Goal: Task Accomplishment & Management: Manage account settings

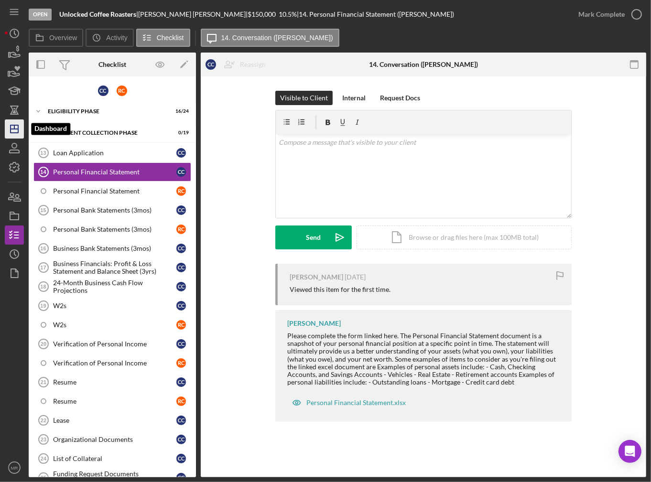
click at [11, 135] on icon "Icon/Dashboard" at bounding box center [14, 129] width 24 height 24
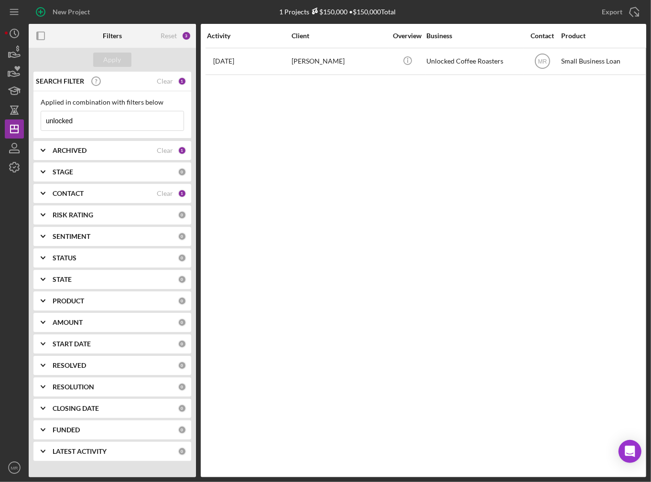
click at [72, 116] on input "unlocked" at bounding box center [112, 120] width 142 height 19
type input "x"
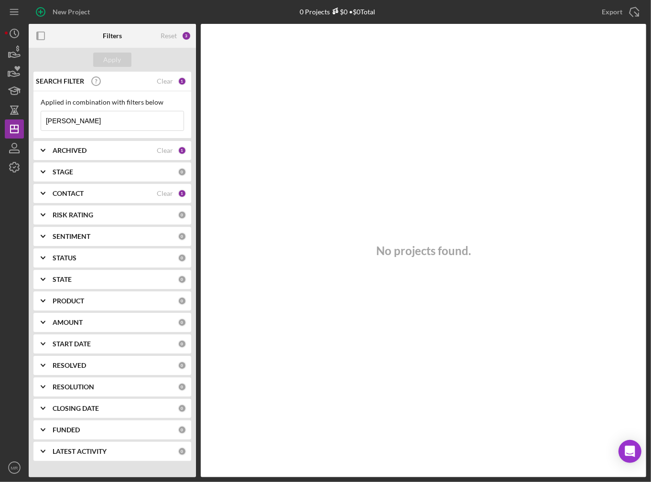
click at [94, 120] on input "[PERSON_NAME]" at bounding box center [112, 120] width 142 height 19
click at [94, 120] on input "cass" at bounding box center [112, 120] width 142 height 19
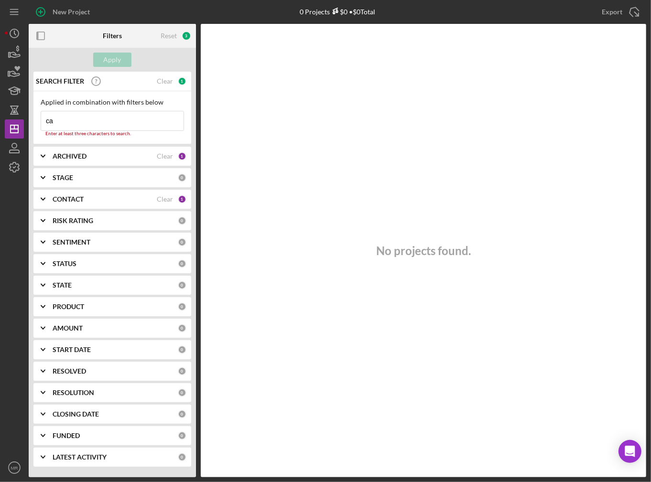
type input "c"
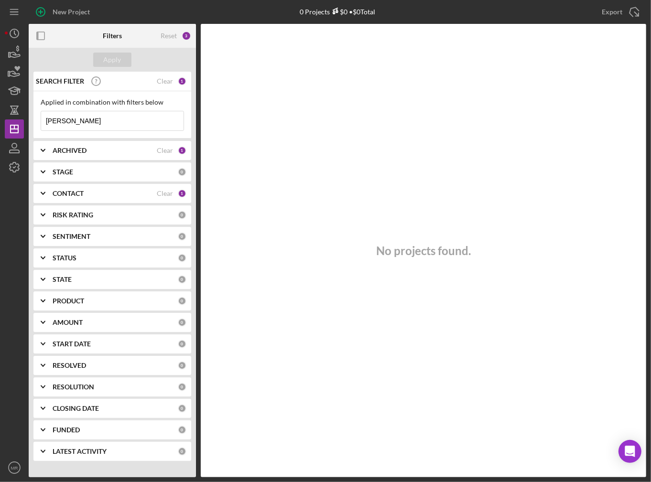
click at [94, 120] on input "[PERSON_NAME]" at bounding box center [112, 120] width 142 height 19
type input "[PERSON_NAME]"
click at [86, 168] on div "STAGE 0" at bounding box center [120, 172] width 134 height 9
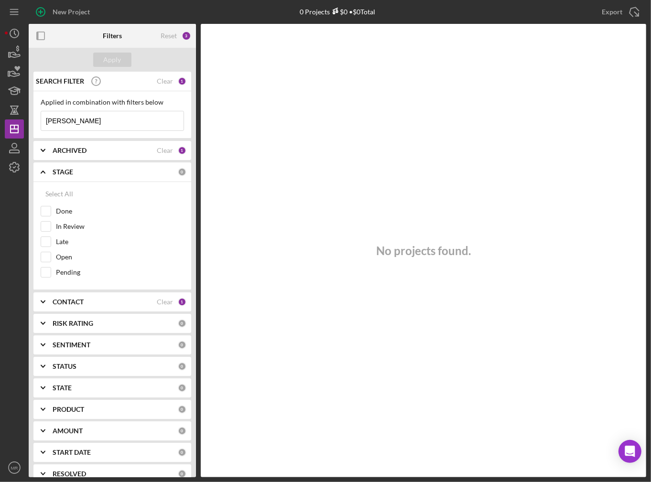
click at [76, 304] on div "CONTACT Clear 1" at bounding box center [120, 302] width 134 height 19
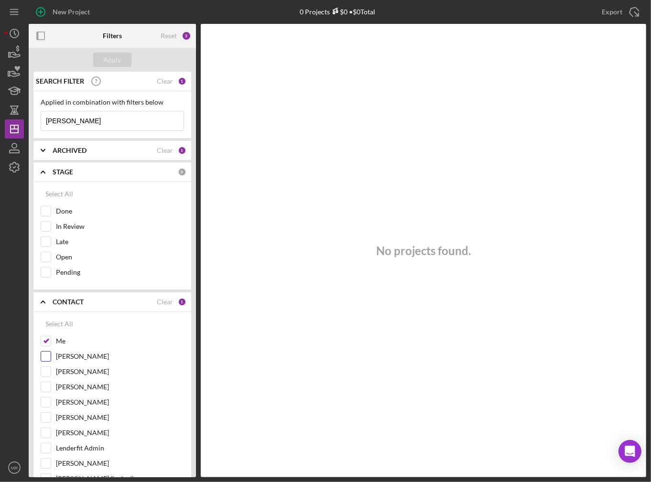
click at [51, 351] on div "[PERSON_NAME]" at bounding box center [112, 358] width 143 height 15
click at [53, 340] on div "Me" at bounding box center [112, 343] width 143 height 15
click at [37, 337] on div "Select All Me [PERSON_NAME] [PERSON_NAME] [PERSON_NAME] [PERSON_NAME] [PERSON_N…" at bounding box center [112, 480] width 158 height 337
click at [43, 338] on input "Me" at bounding box center [46, 342] width 10 height 10
checkbox input "false"
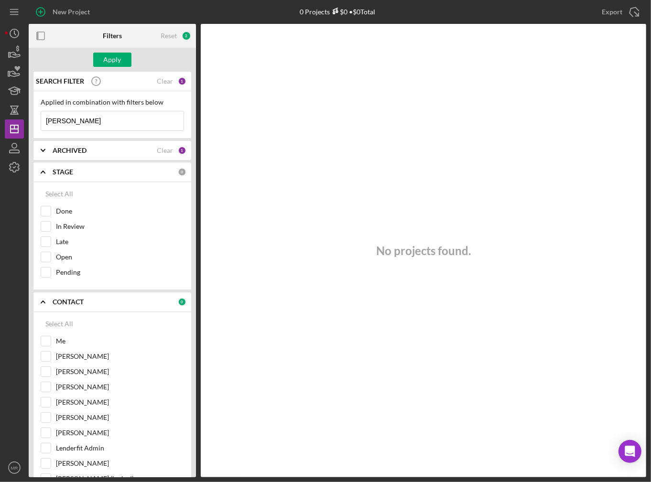
click at [102, 50] on div "Apply" at bounding box center [112, 60] width 167 height 24
click at [101, 54] on button "Apply" at bounding box center [112, 60] width 38 height 14
click at [79, 133] on div "Applied in combination with filters below [PERSON_NAME] Icon/Menu Close" at bounding box center [112, 114] width 158 height 47
click at [81, 123] on input "[PERSON_NAME]" at bounding box center [112, 120] width 142 height 19
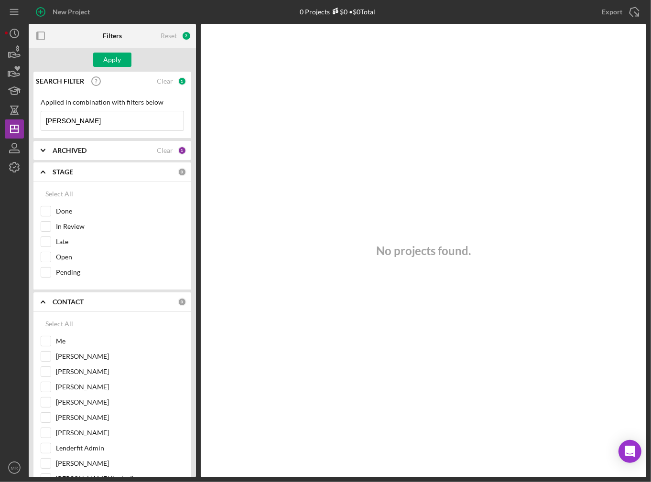
type input "[PERSON_NAME]"
click at [81, 123] on input "[PERSON_NAME]" at bounding box center [112, 120] width 142 height 19
click at [71, 168] on b "STAGE" at bounding box center [63, 172] width 21 height 8
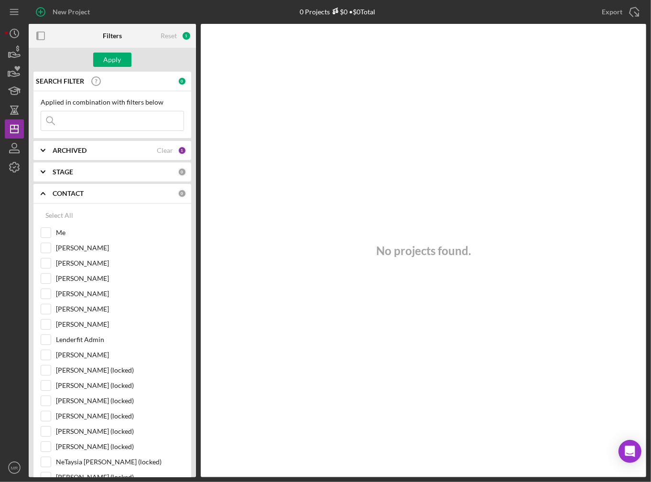
click at [76, 126] on input at bounding box center [112, 120] width 142 height 19
type input "cas"
click at [66, 150] on b "ARCHIVED" at bounding box center [70, 151] width 34 height 8
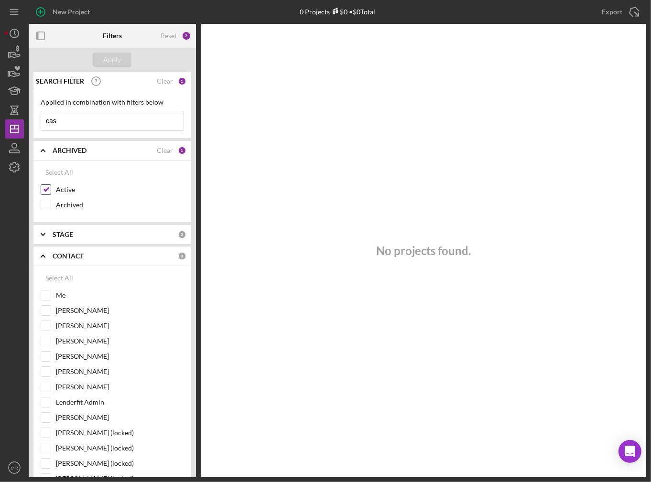
click at [60, 185] on label "Active" at bounding box center [120, 190] width 128 height 10
click at [51, 185] on input "Active" at bounding box center [46, 190] width 10 height 10
checkbox input "false"
click at [60, 206] on label "Archived" at bounding box center [120, 205] width 128 height 10
click at [51, 206] on input "Archived" at bounding box center [46, 205] width 10 height 10
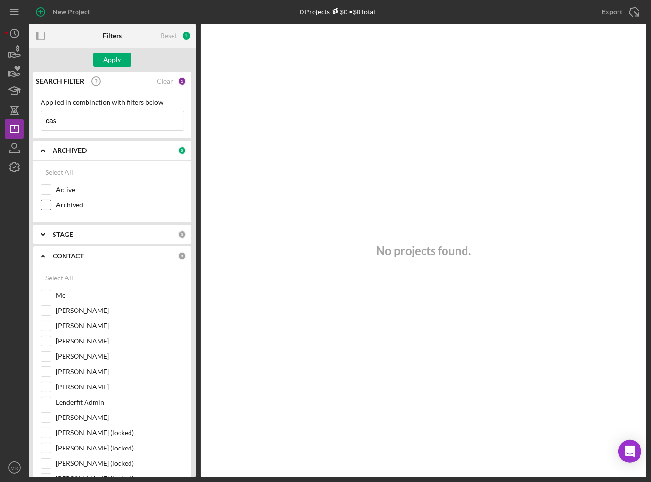
checkbox input "true"
click at [71, 116] on input "cas" at bounding box center [112, 120] width 142 height 19
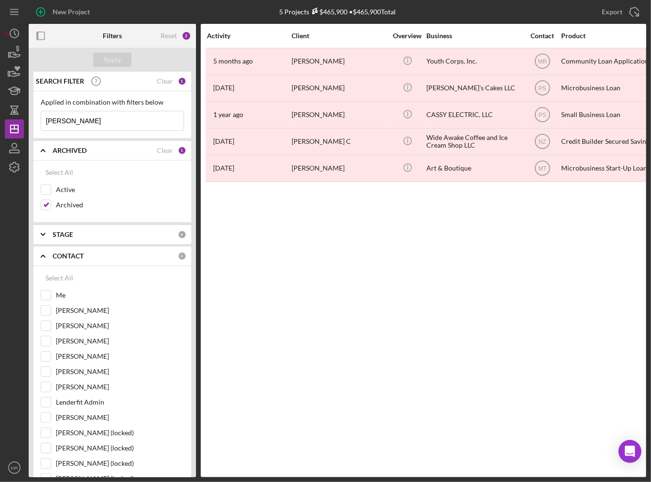
click at [107, 121] on input "[PERSON_NAME]" at bounding box center [112, 120] width 142 height 19
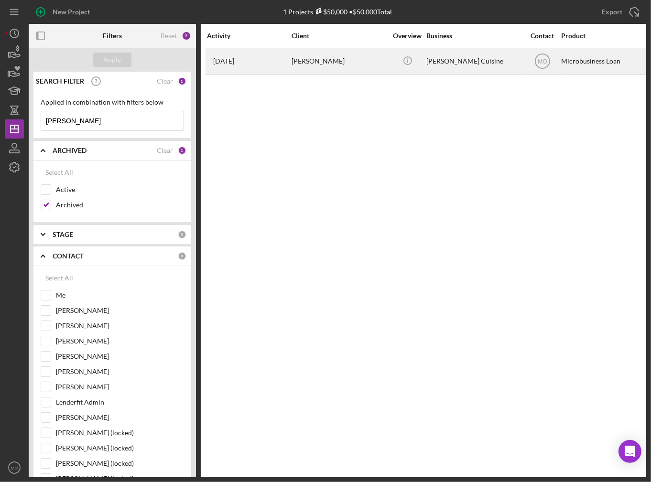
type input "[PERSON_NAME]"
click at [334, 66] on div "[PERSON_NAME]" at bounding box center [340, 61] width 96 height 25
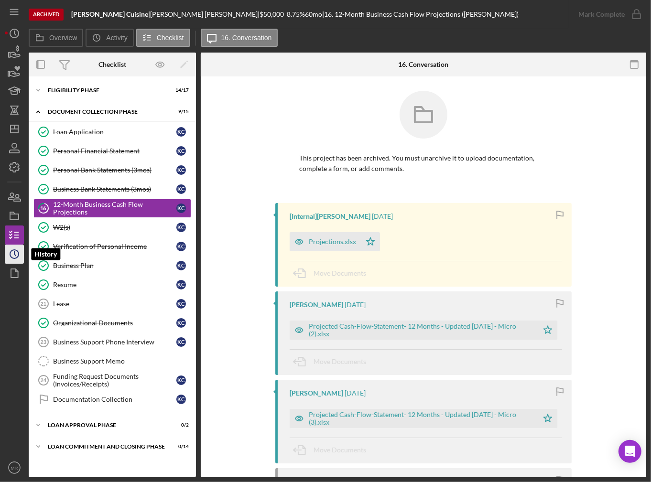
click at [11, 254] on icon "Icon/History" at bounding box center [14, 254] width 24 height 24
click at [89, 115] on div "Icon/Expander Document Collection Phase 9 / 15" at bounding box center [112, 112] width 167 height 20
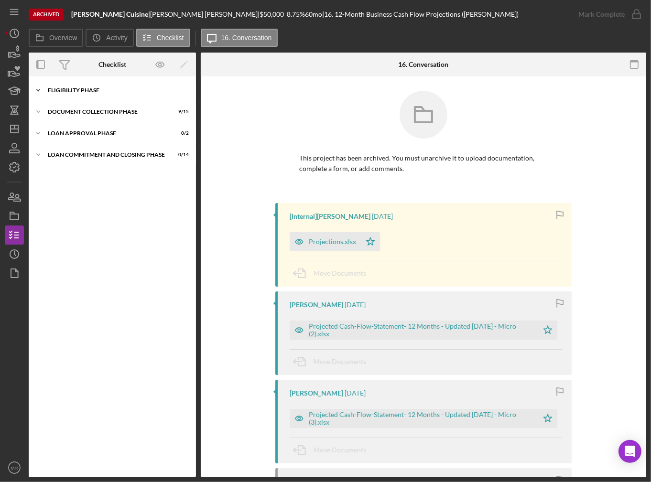
click at [81, 89] on div "Eligibility Phase" at bounding box center [116, 90] width 136 height 6
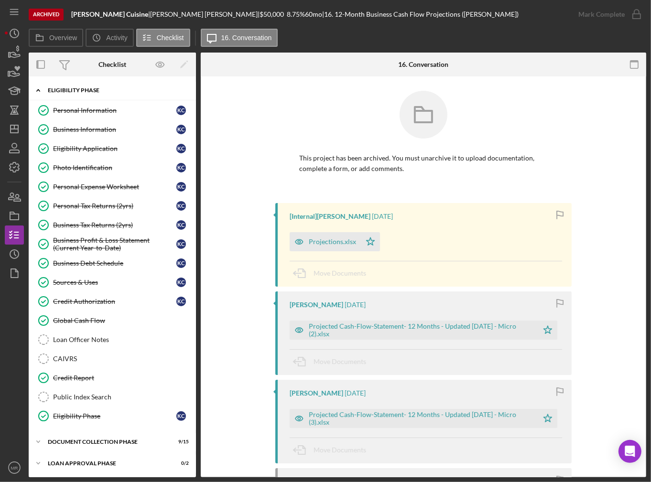
click at [81, 89] on div "Eligibility Phase" at bounding box center [116, 90] width 136 height 6
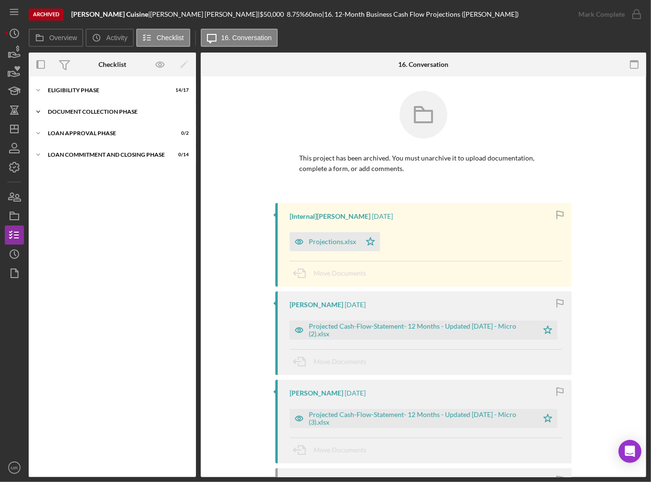
click at [80, 110] on div "Document Collection Phase" at bounding box center [116, 112] width 136 height 6
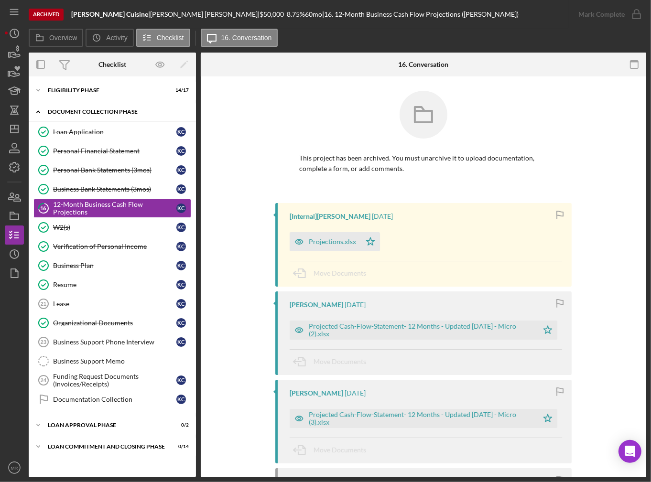
click at [69, 112] on div "Document Collection Phase" at bounding box center [116, 112] width 136 height 6
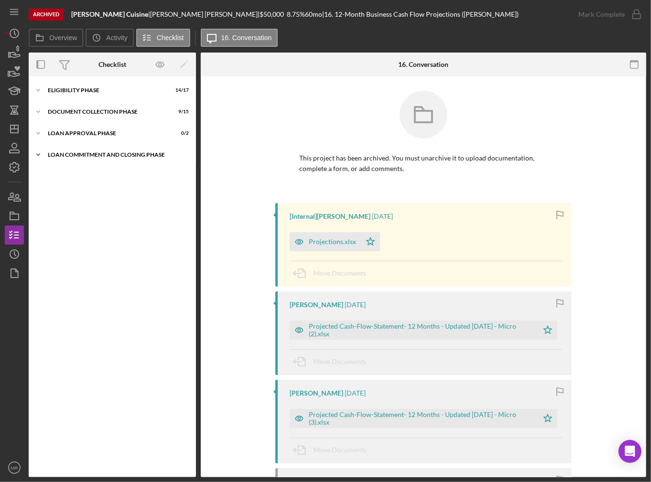
click at [80, 158] on div "Icon/Expander Loan Commitment and Closing Phase 0 / 14" at bounding box center [112, 154] width 167 height 19
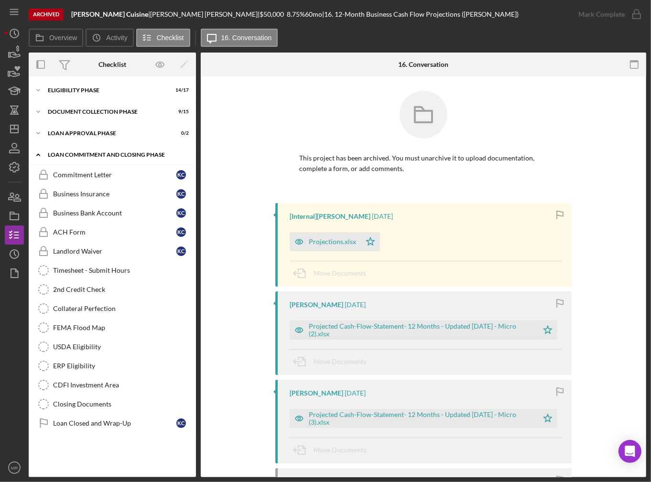
click at [80, 158] on div "Icon/Expander Loan Commitment and Closing Phase 0 / 14" at bounding box center [112, 155] width 167 height 20
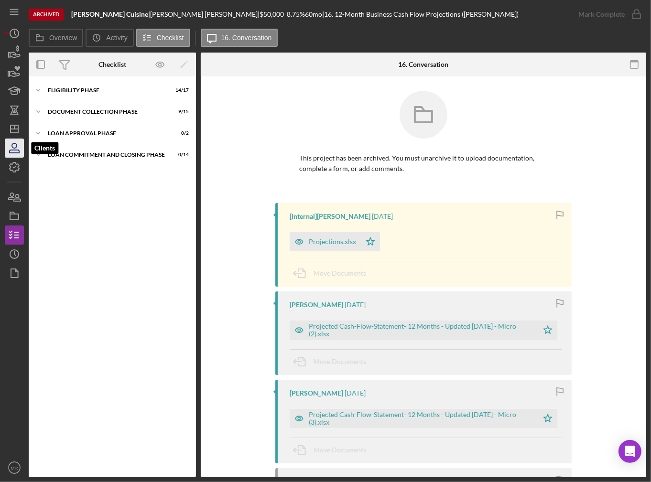
click at [16, 145] on icon "button" at bounding box center [14, 148] width 24 height 24
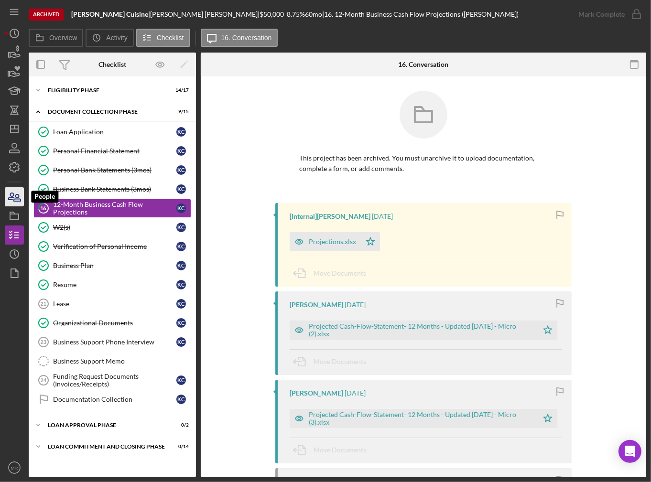
click at [15, 198] on icon "button" at bounding box center [14, 197] width 24 height 24
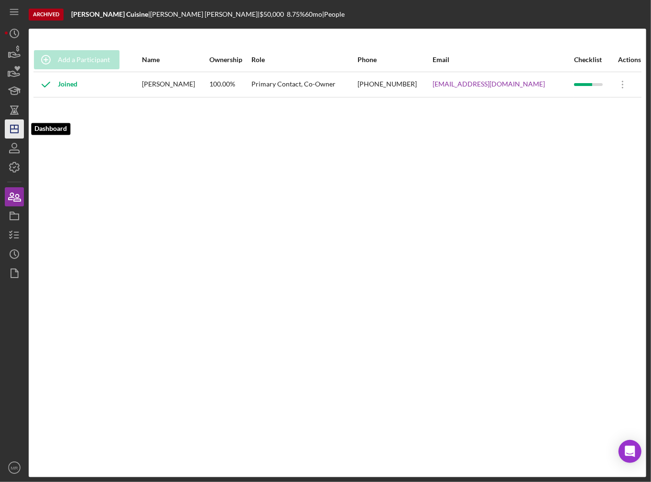
click at [12, 123] on icon "Icon/Dashboard" at bounding box center [14, 129] width 24 height 24
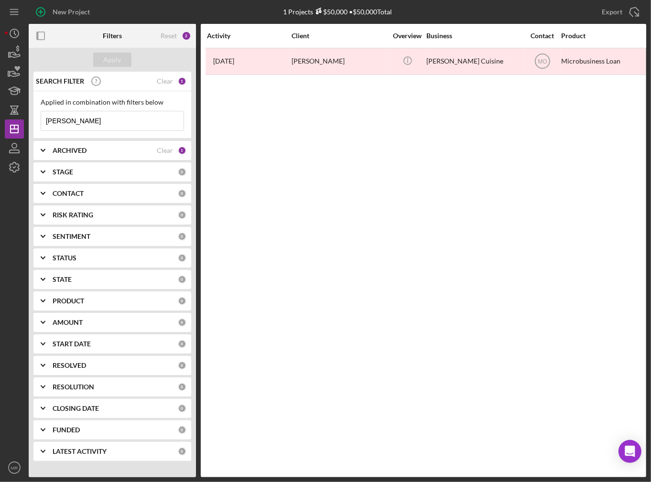
click at [88, 149] on div "ARCHIVED" at bounding box center [105, 151] width 104 height 8
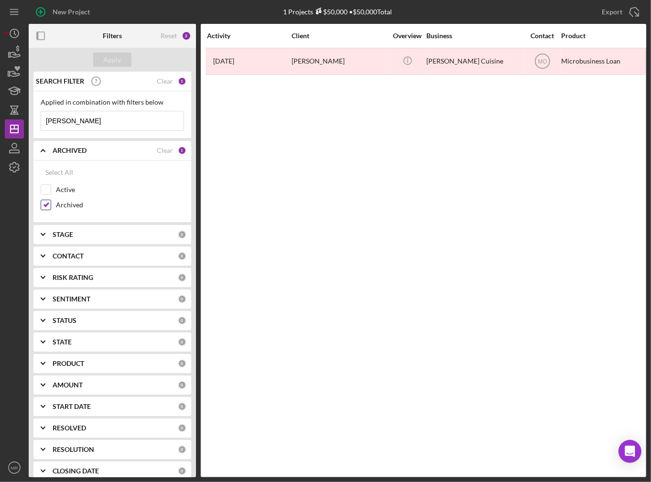
click at [65, 201] on label "Archived" at bounding box center [120, 205] width 128 height 10
click at [51, 201] on input "Archived" at bounding box center [46, 205] width 10 height 10
checkbox input "false"
click at [65, 189] on label "Active" at bounding box center [120, 190] width 128 height 10
click at [51, 189] on input "Active" at bounding box center [46, 190] width 10 height 10
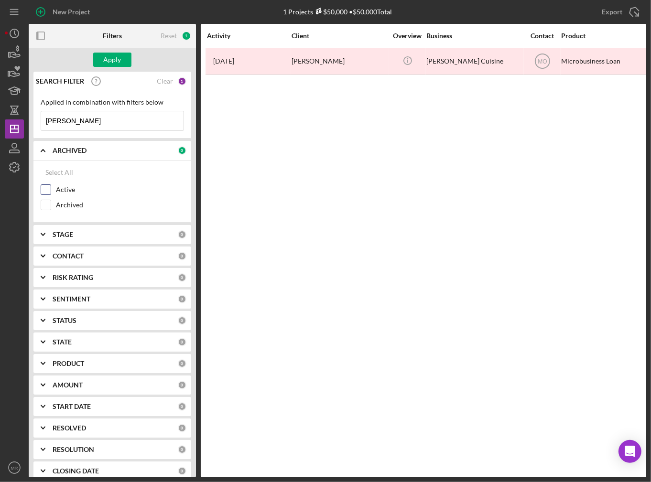
checkbox input "true"
click at [114, 58] on div "Apply" at bounding box center [113, 60] width 18 height 14
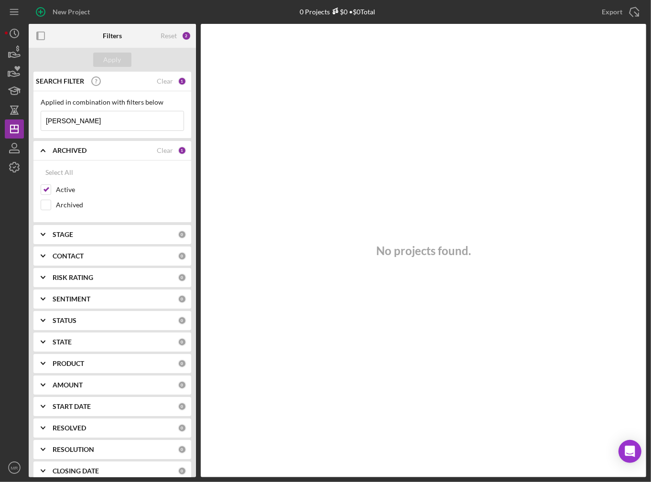
click at [106, 122] on input "[PERSON_NAME]" at bounding box center [112, 120] width 142 height 19
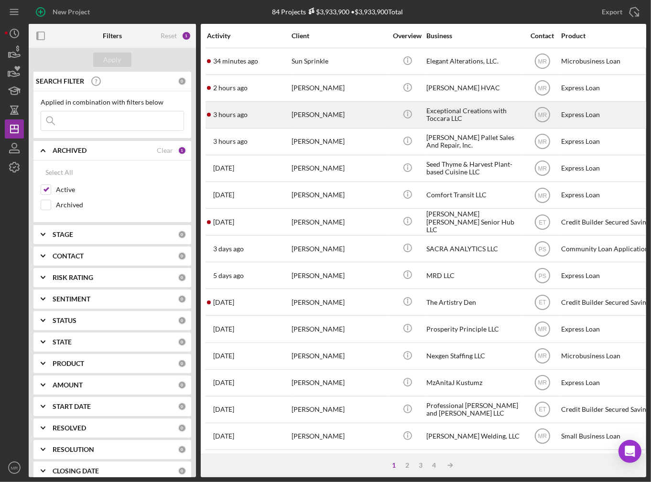
click at [337, 114] on div "[PERSON_NAME]" at bounding box center [340, 114] width 96 height 25
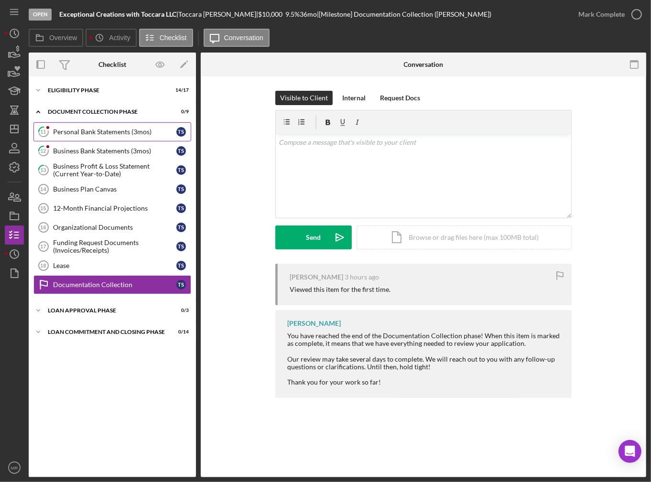
click at [100, 127] on link "11 Personal Bank Statements (3mos) T S" at bounding box center [112, 131] width 158 height 19
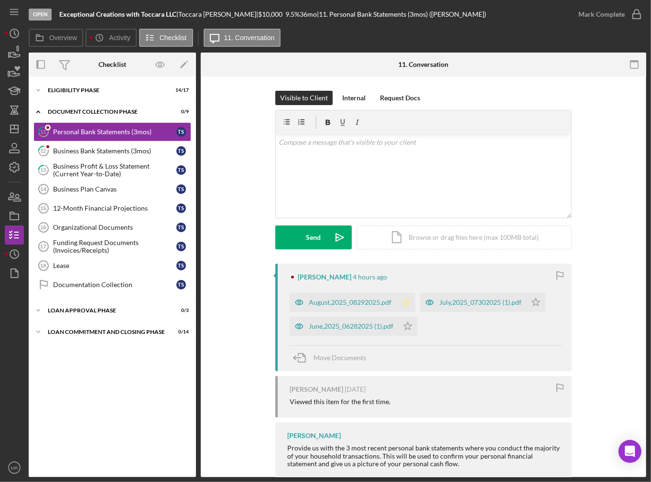
click at [400, 304] on icon "Icon/Star" at bounding box center [405, 302] width 19 height 19
click at [401, 325] on icon "Icon/Star" at bounding box center [407, 326] width 19 height 19
click at [529, 304] on icon "Icon/Star" at bounding box center [535, 302] width 19 height 19
click at [610, 20] on div "Mark Complete" at bounding box center [601, 14] width 46 height 19
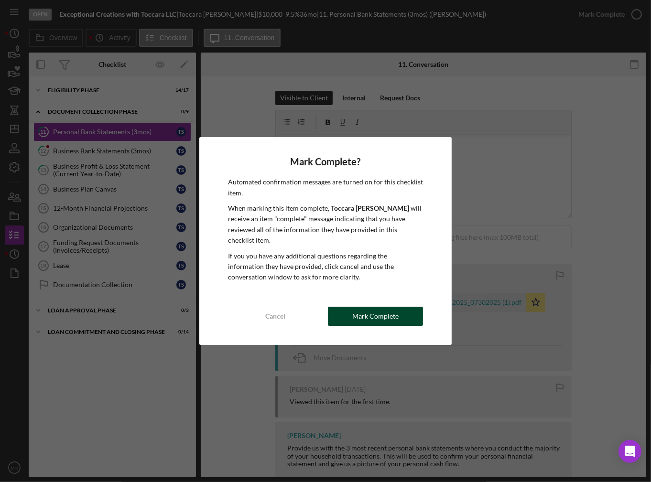
click at [354, 312] on div "Mark Complete" at bounding box center [375, 316] width 46 height 19
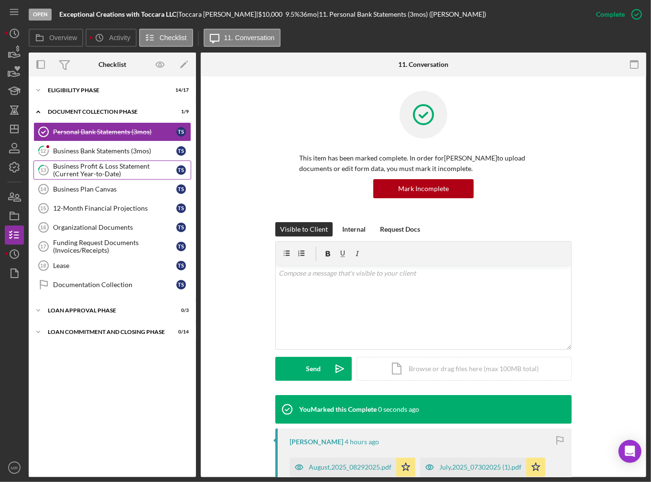
click at [113, 161] on link "13 Business Profit & Loss Statement (Current Year-to-Date) T S" at bounding box center [112, 170] width 158 height 19
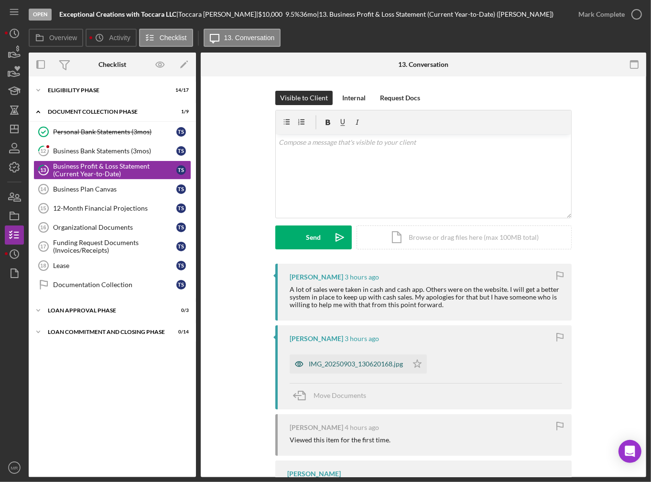
click at [353, 364] on div "IMG_20250903_130620168.jpg" at bounding box center [356, 364] width 94 height 8
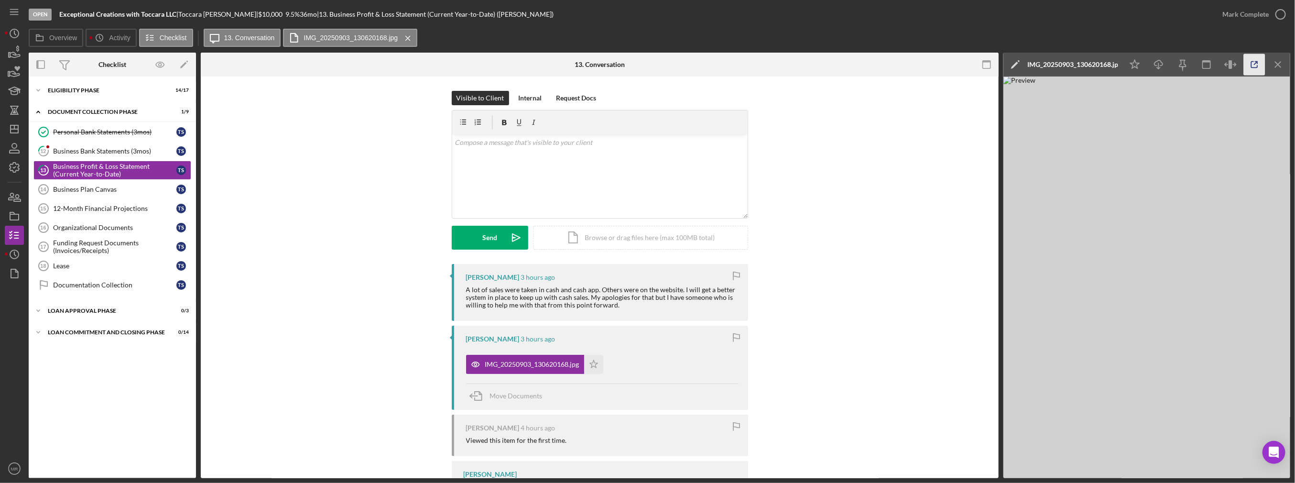
click at [651, 59] on icon "button" at bounding box center [1255, 65] width 22 height 22
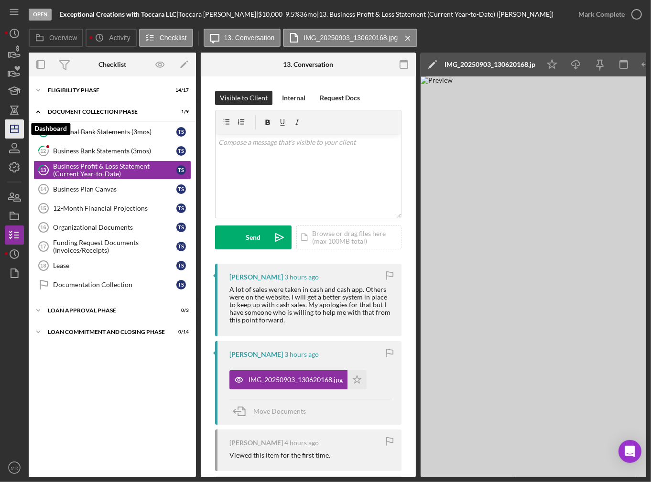
click at [12, 130] on icon "Icon/Dashboard" at bounding box center [14, 129] width 24 height 24
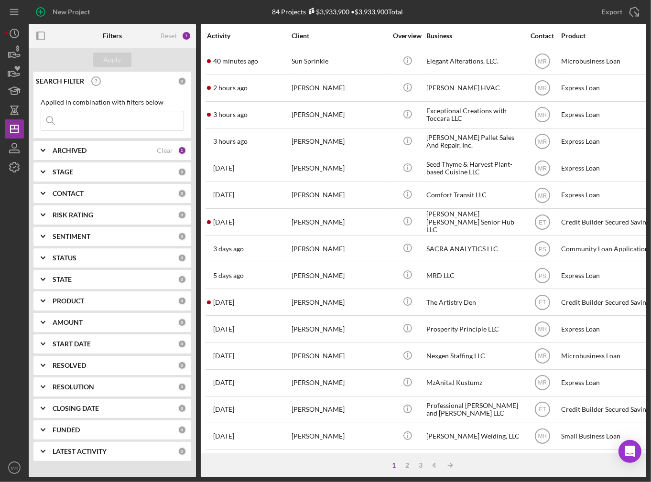
click at [74, 153] on b "ARCHIVED" at bounding box center [70, 151] width 34 height 8
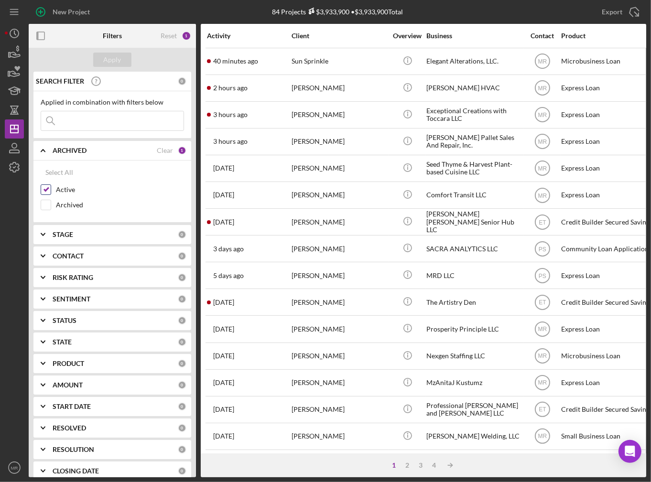
click at [72, 190] on label "Active" at bounding box center [120, 190] width 128 height 10
click at [51, 190] on input "Active" at bounding box center [46, 190] width 10 height 10
checkbox input "false"
click at [70, 203] on label "Archived" at bounding box center [120, 205] width 128 height 10
click at [51, 203] on input "Archived" at bounding box center [46, 205] width 10 height 10
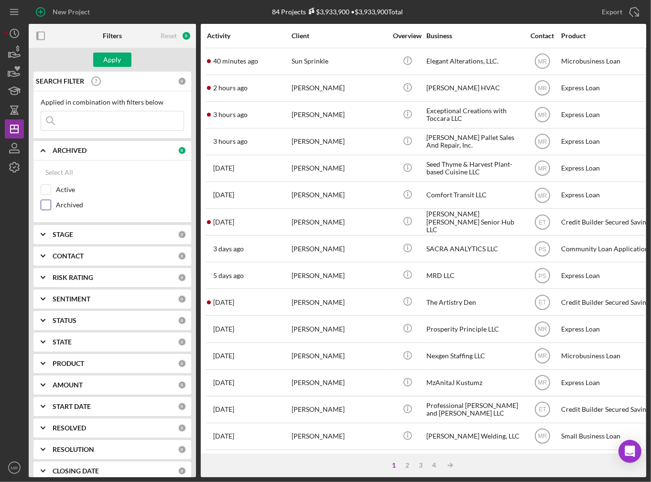
checkbox input "true"
click at [79, 125] on input at bounding box center [112, 120] width 142 height 19
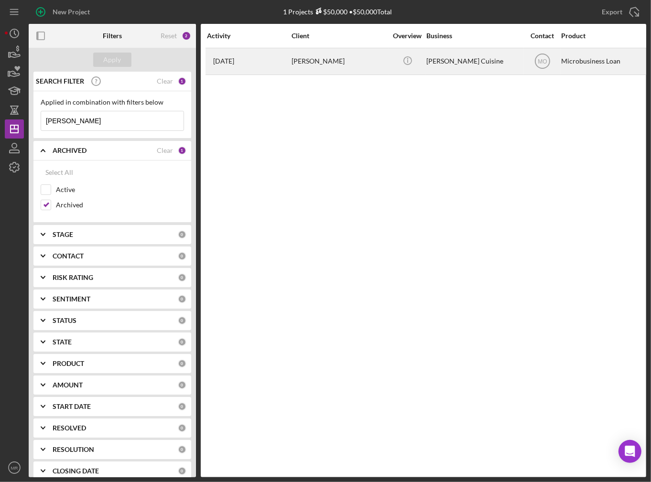
type input "[PERSON_NAME]"
click at [329, 59] on div "[PERSON_NAME]" at bounding box center [340, 61] width 96 height 25
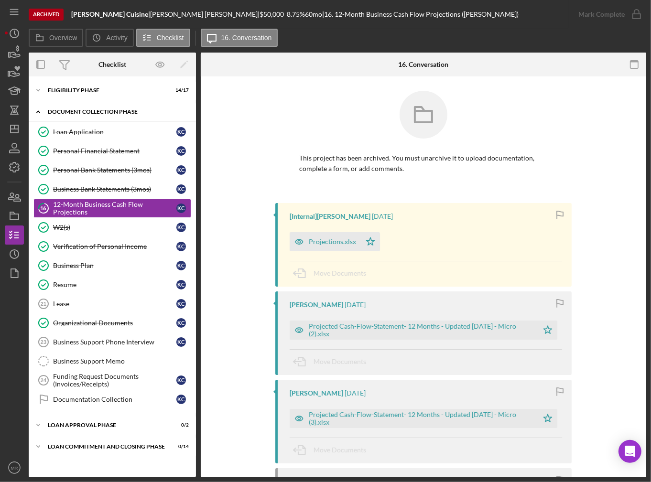
click at [80, 105] on div "Icon/Expander Document Collection Phase 9 / 15" at bounding box center [112, 112] width 167 height 20
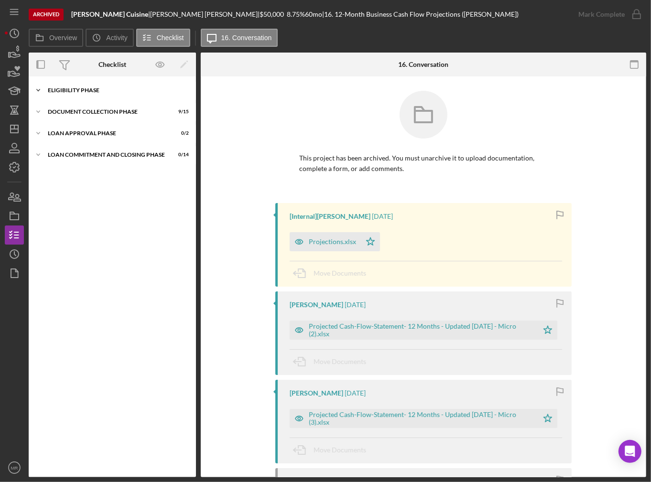
click at [81, 87] on div "Eligibility Phase" at bounding box center [116, 90] width 136 height 6
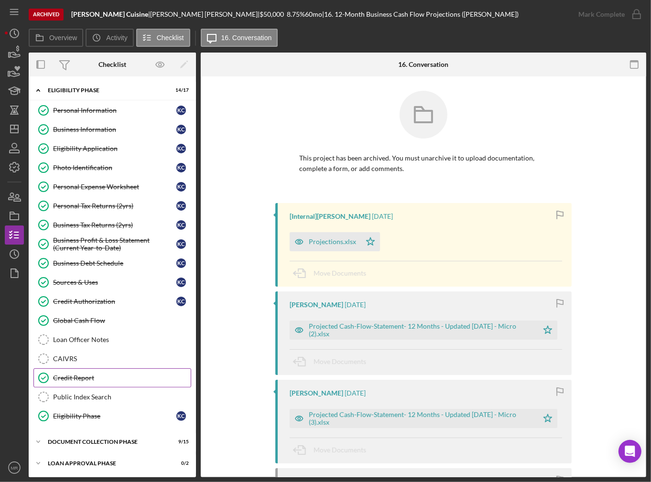
click at [88, 376] on div "Credit Report" at bounding box center [122, 378] width 138 height 8
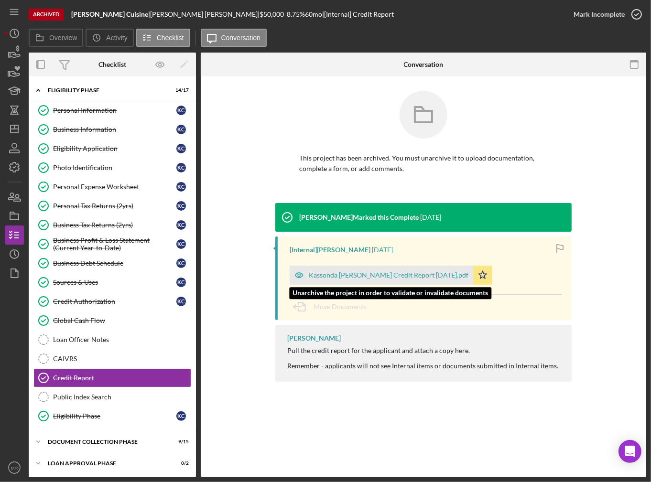
click at [342, 270] on div "Kassonda [PERSON_NAME] Credit Report [DATE].pdf" at bounding box center [382, 275] width 184 height 19
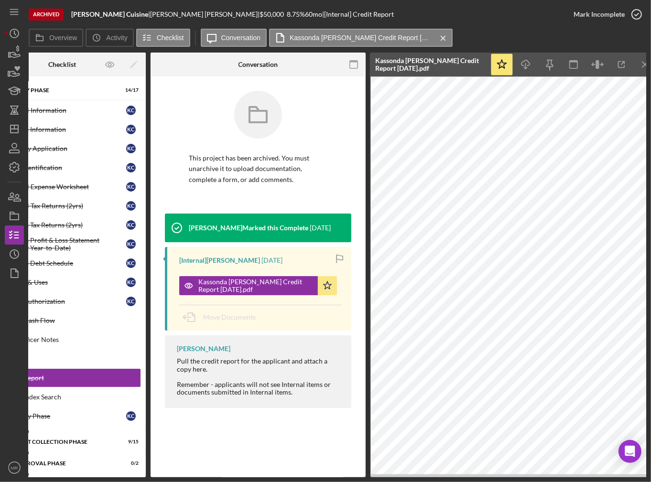
scroll to position [0, 54]
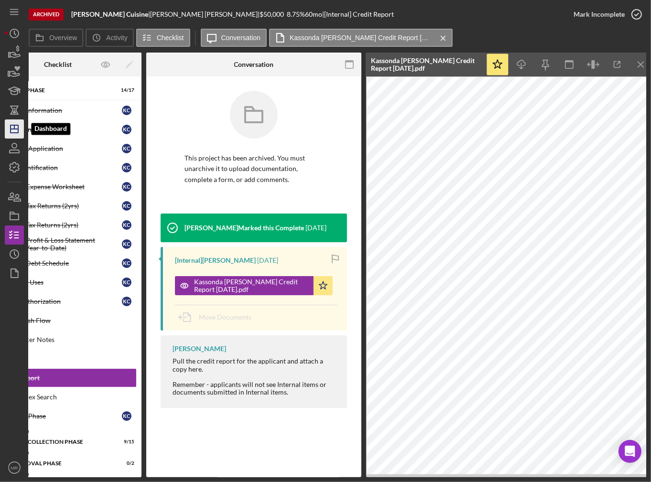
click at [10, 128] on icon "Icon/Dashboard" at bounding box center [14, 129] width 24 height 24
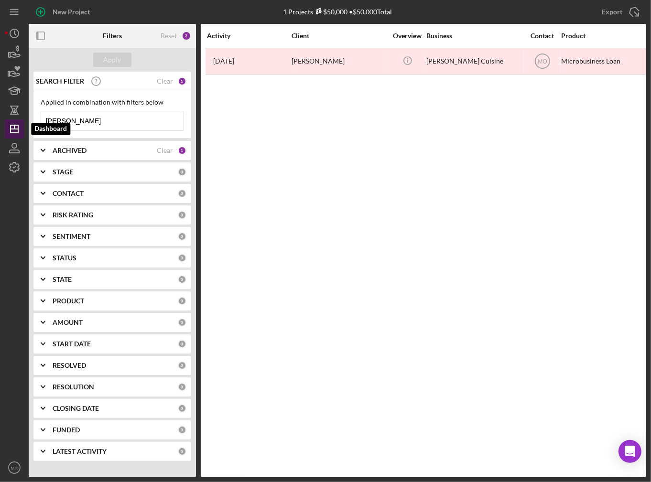
click at [19, 128] on icon "Icon/Dashboard" at bounding box center [14, 129] width 24 height 24
click at [143, 129] on input "[PERSON_NAME]" at bounding box center [112, 120] width 142 height 19
click at [141, 125] on input "[PERSON_NAME]" at bounding box center [112, 120] width 142 height 19
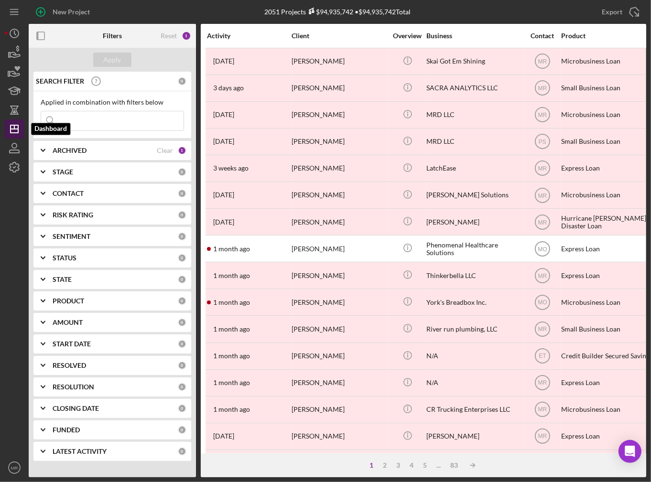
click at [11, 126] on polygon "button" at bounding box center [15, 129] width 8 height 8
click at [94, 152] on div "ARCHIVED" at bounding box center [105, 151] width 104 height 8
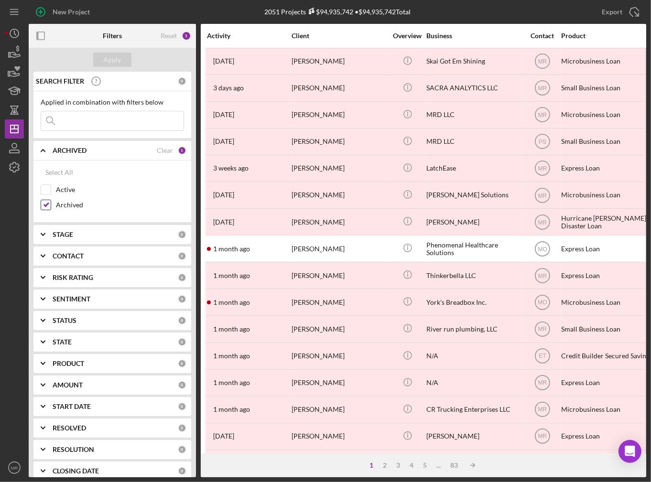
click at [65, 201] on label "Archived" at bounding box center [120, 205] width 128 height 10
click at [51, 201] on input "Archived" at bounding box center [46, 205] width 10 height 10
checkbox input "false"
click at [66, 187] on label "Active" at bounding box center [120, 190] width 128 height 10
click at [51, 187] on input "Active" at bounding box center [46, 190] width 10 height 10
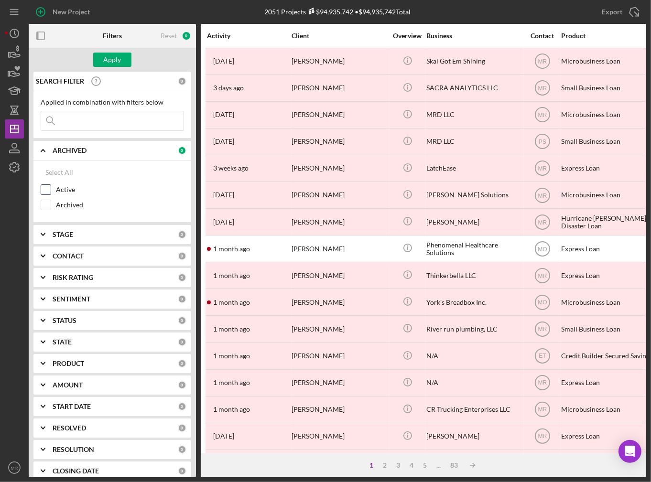
checkbox input "true"
click at [121, 59] on button "Apply" at bounding box center [112, 60] width 38 height 14
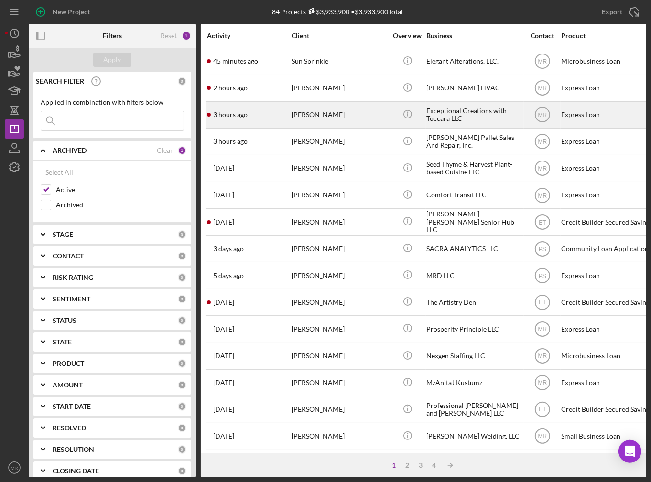
click at [293, 117] on div "[PERSON_NAME]" at bounding box center [340, 114] width 96 height 25
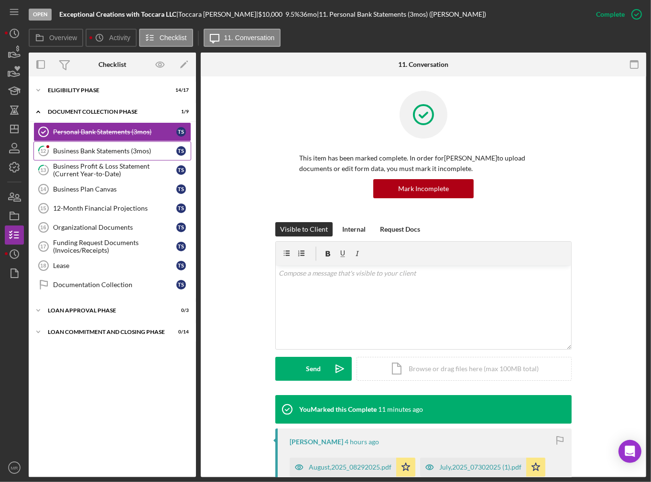
click at [92, 149] on div "Business Bank Statements (3mos)" at bounding box center [114, 151] width 123 height 8
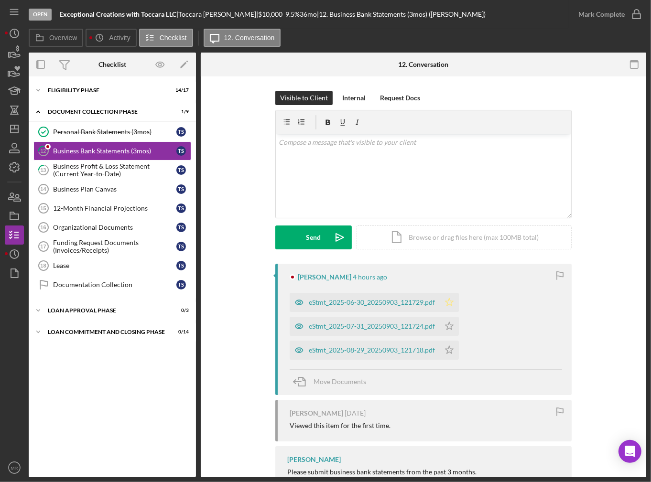
click at [445, 305] on icon "Icon/Star" at bounding box center [449, 302] width 19 height 19
click at [448, 335] on icon "Icon/Star" at bounding box center [449, 326] width 19 height 19
click at [449, 351] on icon "Icon/Star" at bounding box center [449, 350] width 19 height 19
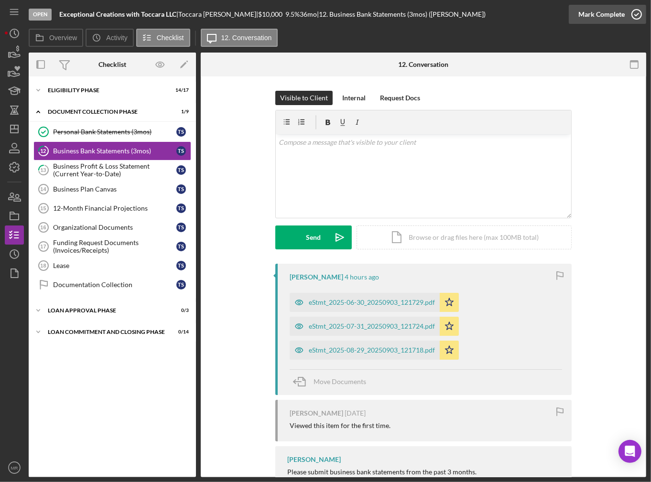
click at [593, 20] on div "Mark Complete" at bounding box center [601, 14] width 46 height 19
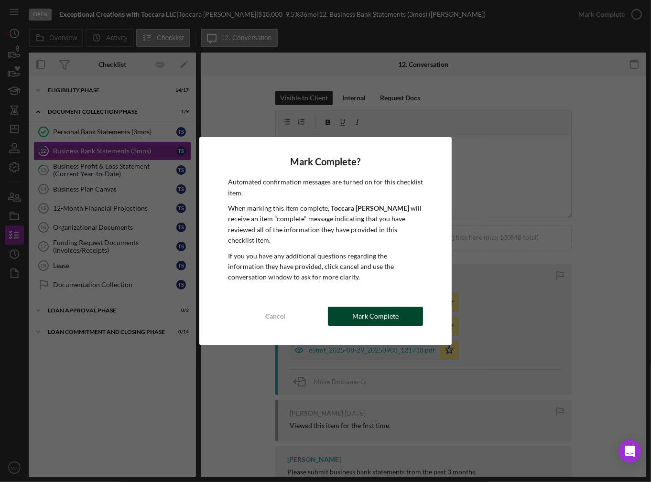
click at [385, 311] on div "Mark Complete" at bounding box center [375, 316] width 46 height 19
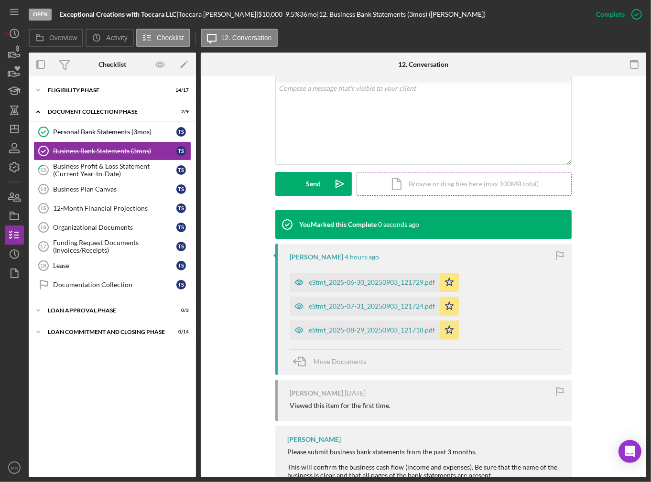
scroll to position [191, 0]
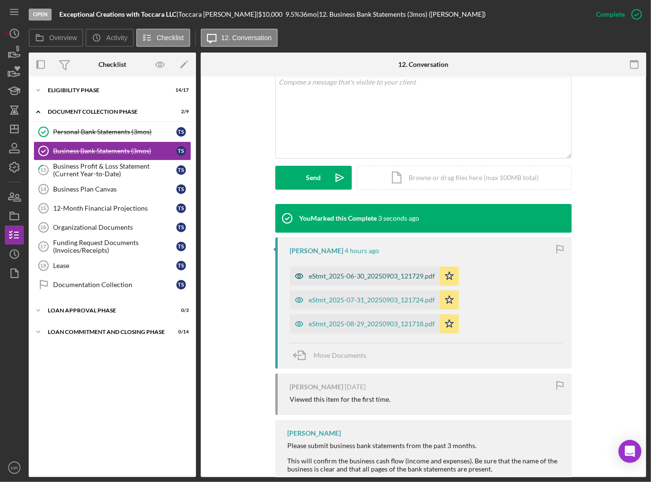
click at [390, 277] on div "eStmt_2025-06-30_20250903_121729.pdf" at bounding box center [372, 276] width 126 height 8
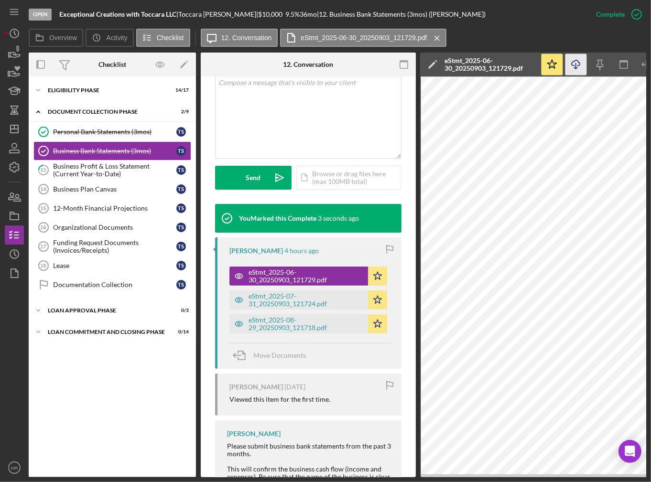
click at [572, 64] on icon "Icon/Download" at bounding box center [576, 65] width 22 height 22
click at [332, 302] on div "eStmt_2025-07-31_20250903_121724.pdf" at bounding box center [306, 300] width 115 height 15
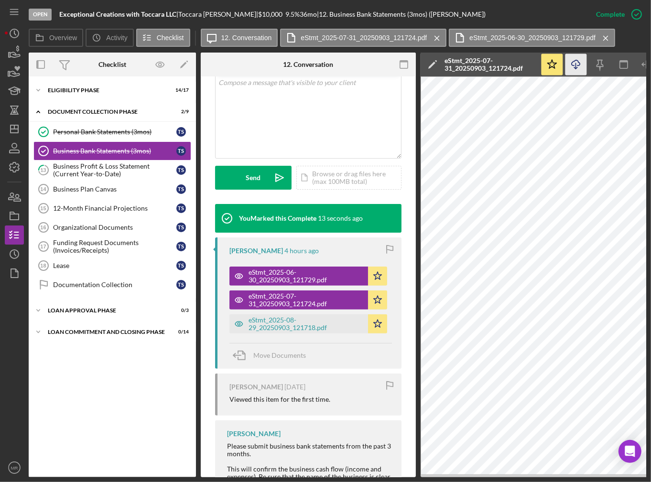
click at [577, 65] on icon "Icon/Download" at bounding box center [576, 65] width 22 height 22
click at [304, 321] on div "eStmt_2025-08-29_20250903_121718.pdf" at bounding box center [306, 323] width 115 height 15
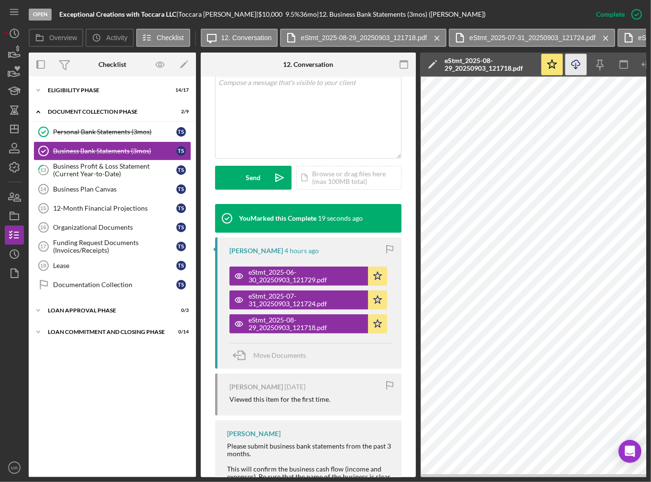
click at [579, 67] on icon "Icon/Download" at bounding box center [576, 65] width 22 height 22
click at [102, 134] on div "Personal Bank Statements (3mos)" at bounding box center [114, 132] width 123 height 8
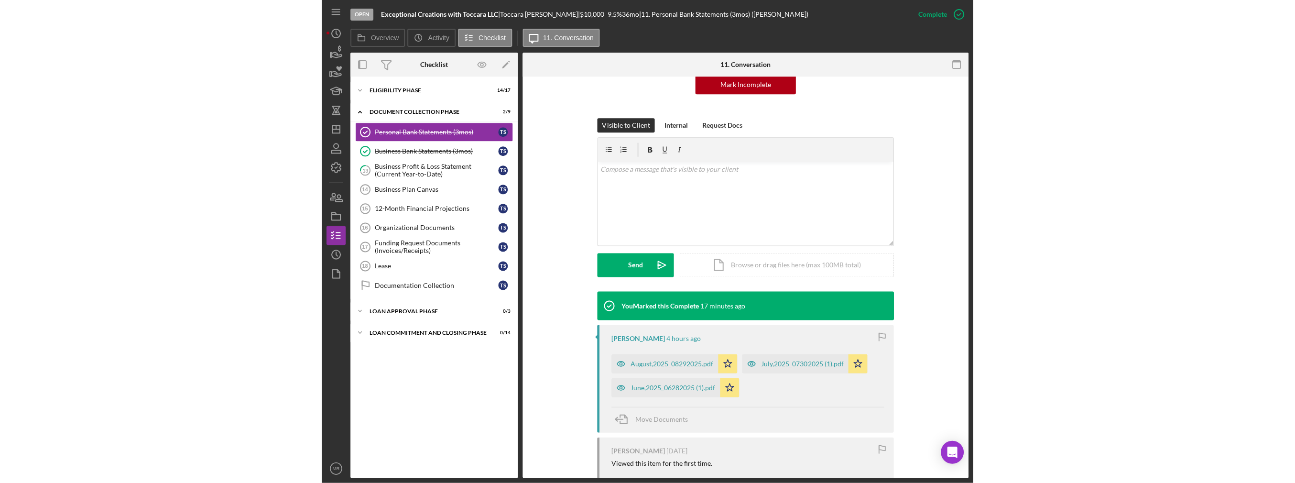
scroll to position [143, 0]
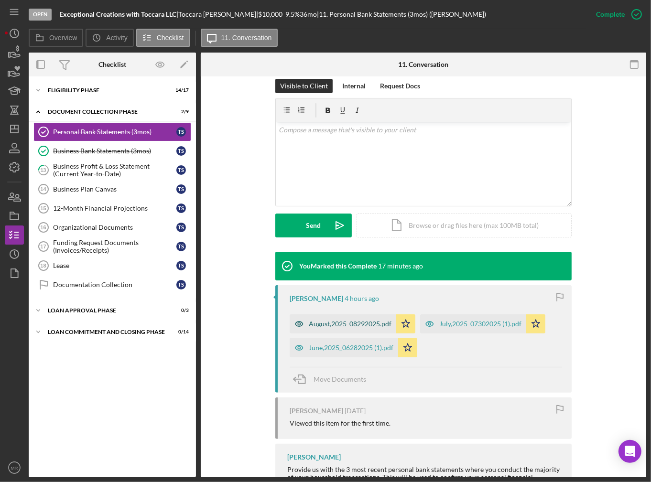
click at [354, 319] on div "August,2025_08292025.pdf" at bounding box center [343, 324] width 107 height 19
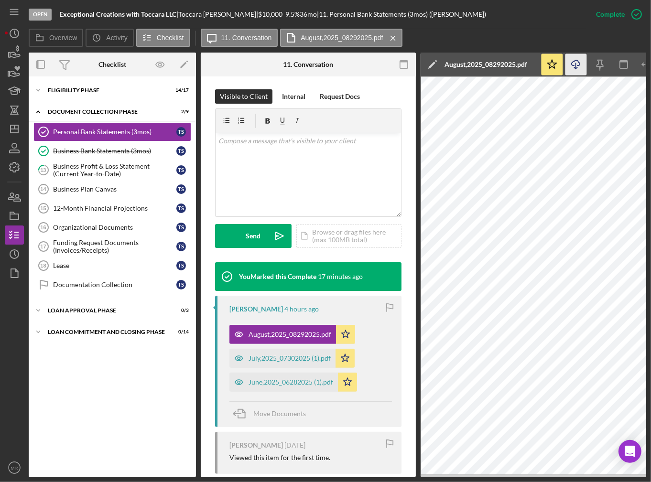
click at [574, 60] on icon "Icon/Download" at bounding box center [576, 65] width 22 height 22
click at [309, 355] on div "July,2025_07302025 (1).pdf" at bounding box center [290, 359] width 82 height 8
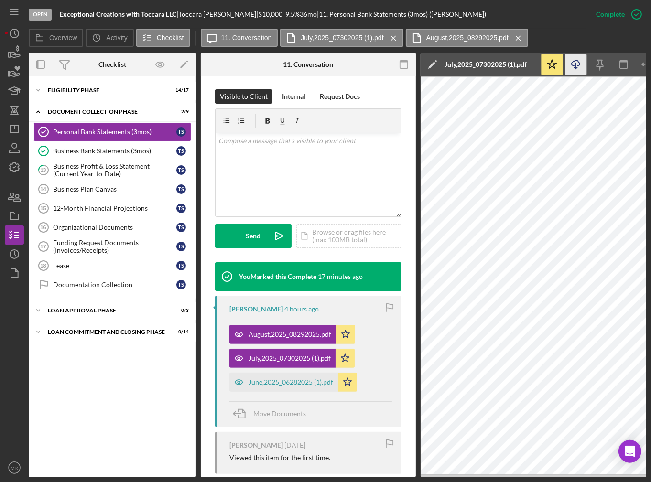
click at [580, 66] on icon "Icon/Download" at bounding box center [576, 65] width 22 height 22
click at [303, 379] on div "June,2025_06282025 (1).pdf" at bounding box center [291, 383] width 85 height 8
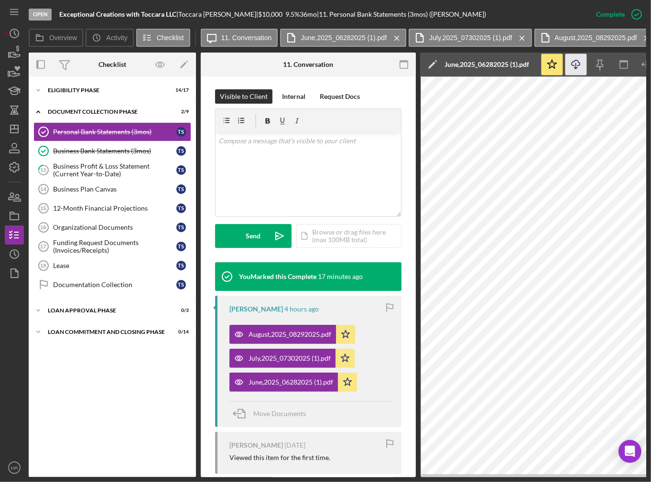
click at [576, 68] on icon "Icon/Download" at bounding box center [576, 65] width 22 height 22
click at [78, 169] on div "Business Profit & Loss Statement (Current Year-to-Date)" at bounding box center [114, 170] width 123 height 15
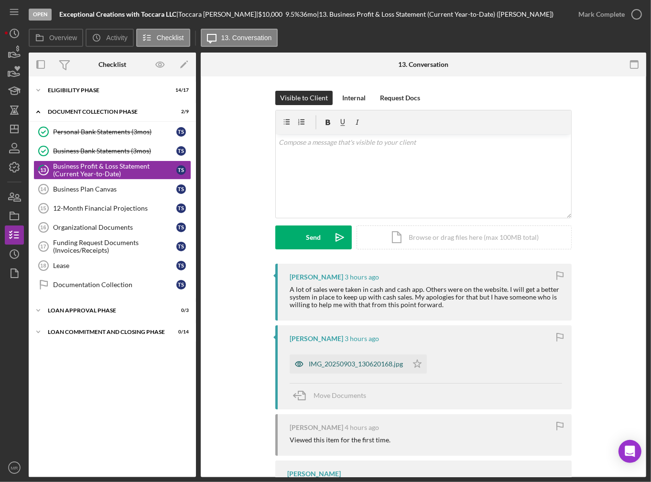
click at [375, 368] on div "IMG_20250903_130620168.jpg" at bounding box center [356, 364] width 94 height 8
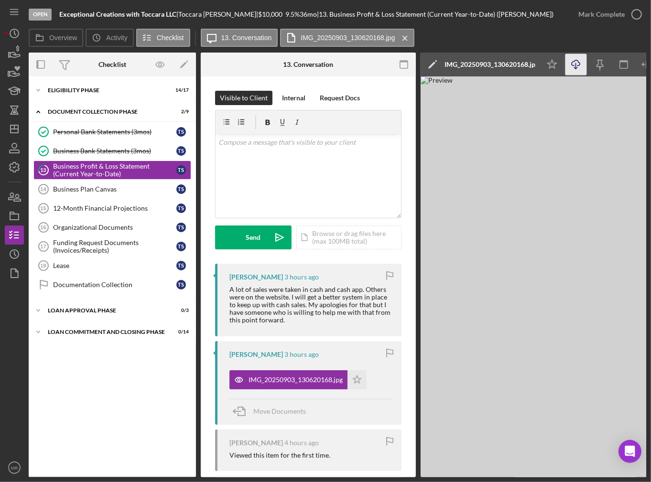
click at [577, 66] on icon "Icon/Download" at bounding box center [576, 65] width 22 height 22
click at [356, 380] on icon "Icon/Star" at bounding box center [357, 379] width 19 height 19
click at [623, 15] on div "Mark Complete" at bounding box center [601, 14] width 46 height 19
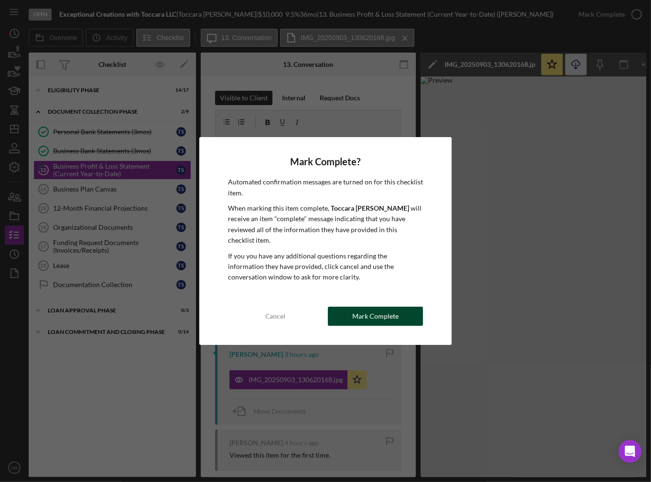
click at [367, 311] on div "Mark Complete" at bounding box center [375, 316] width 46 height 19
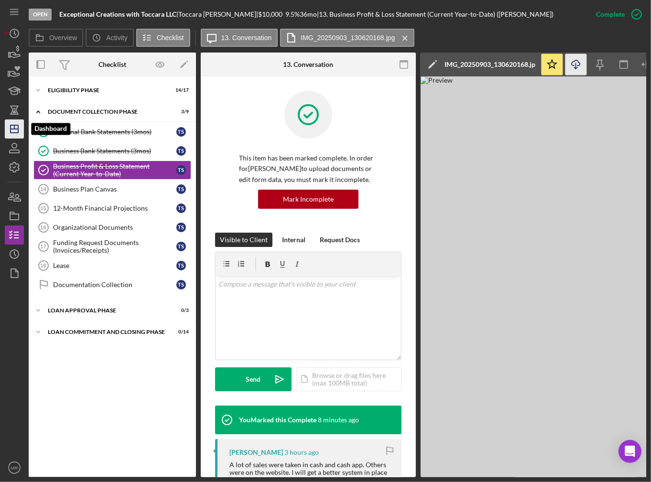
click at [16, 133] on icon "Icon/Dashboard" at bounding box center [14, 129] width 24 height 24
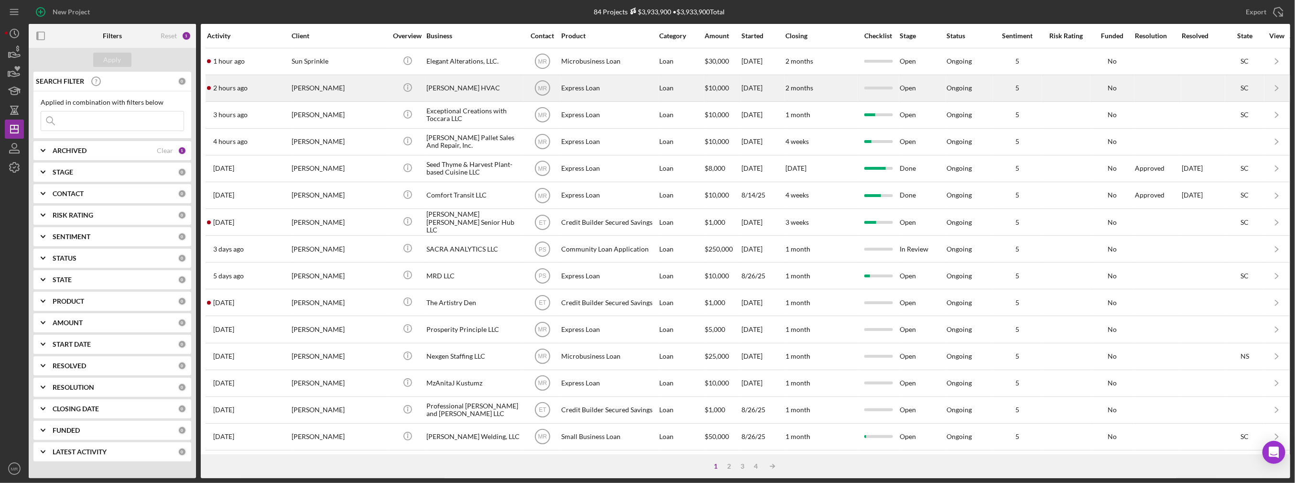
click at [585, 87] on div "Express Loan" at bounding box center [609, 88] width 96 height 25
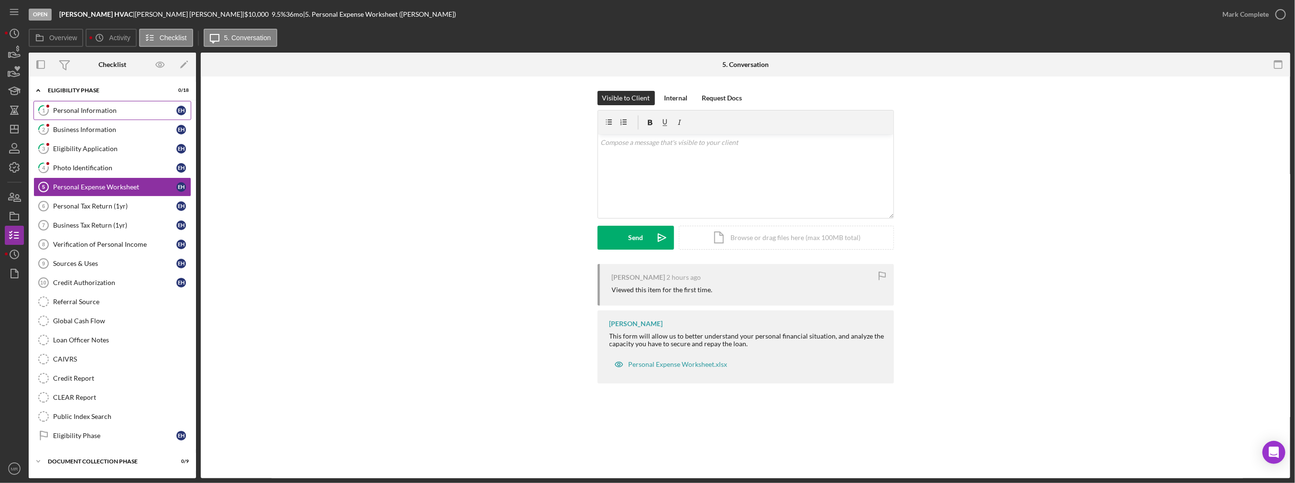
click at [97, 109] on div "Personal Information" at bounding box center [114, 111] width 123 height 8
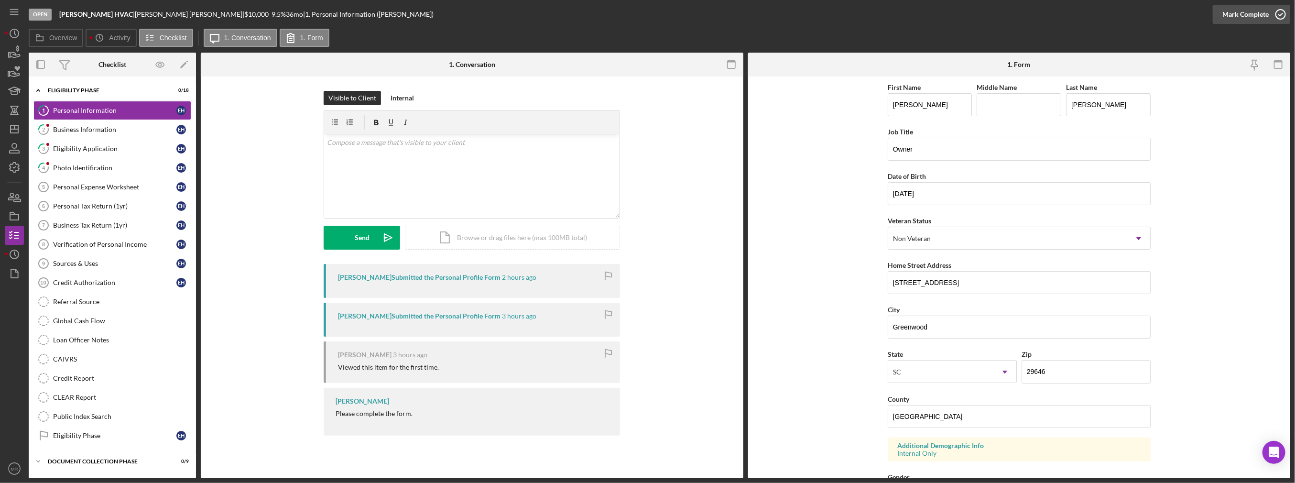
click at [651, 8] on icon "button" at bounding box center [1281, 14] width 24 height 24
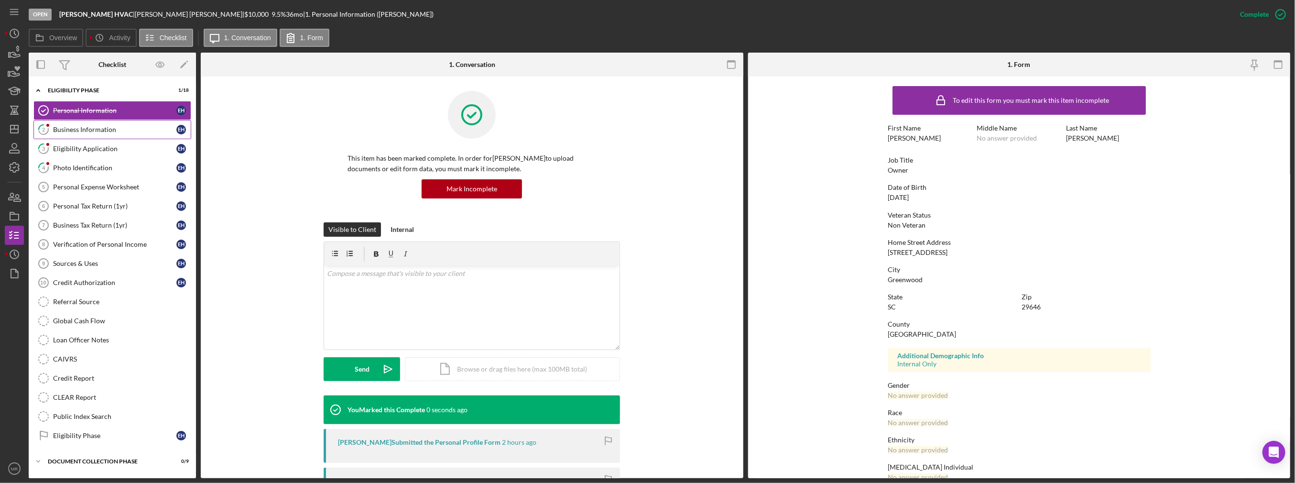
click at [67, 129] on div "Business Information" at bounding box center [114, 130] width 123 height 8
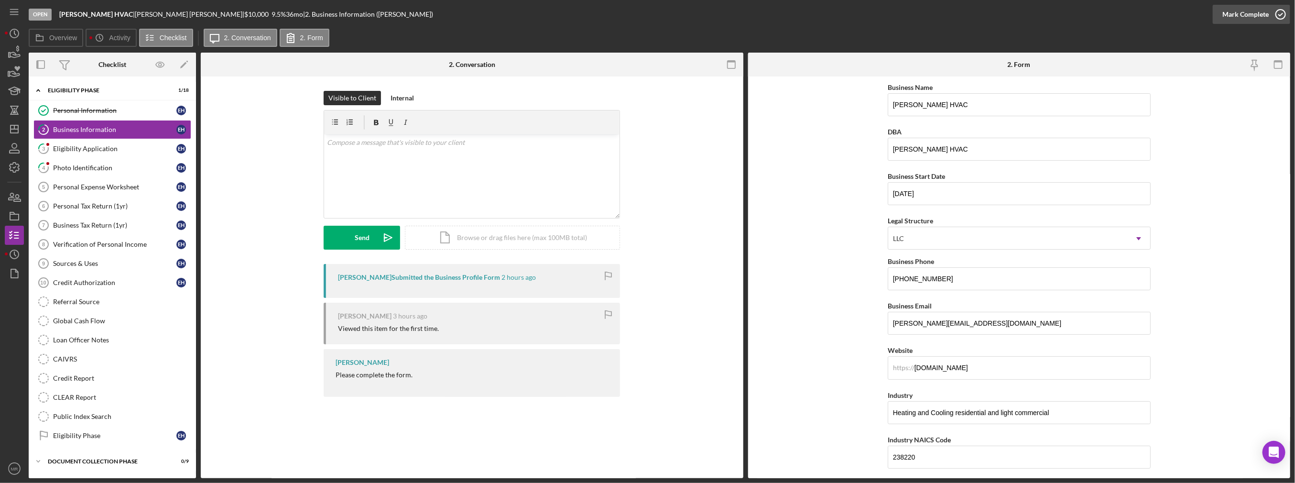
click at [651, 12] on div "Mark Complete" at bounding box center [1245, 14] width 46 height 19
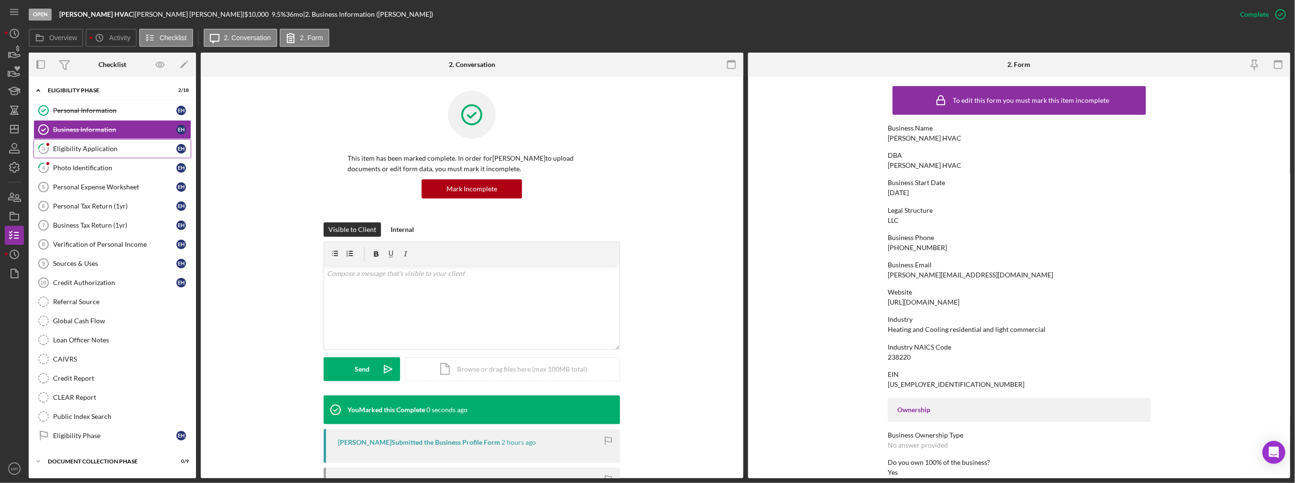
click at [99, 148] on div "Eligibility Application" at bounding box center [114, 149] width 123 height 8
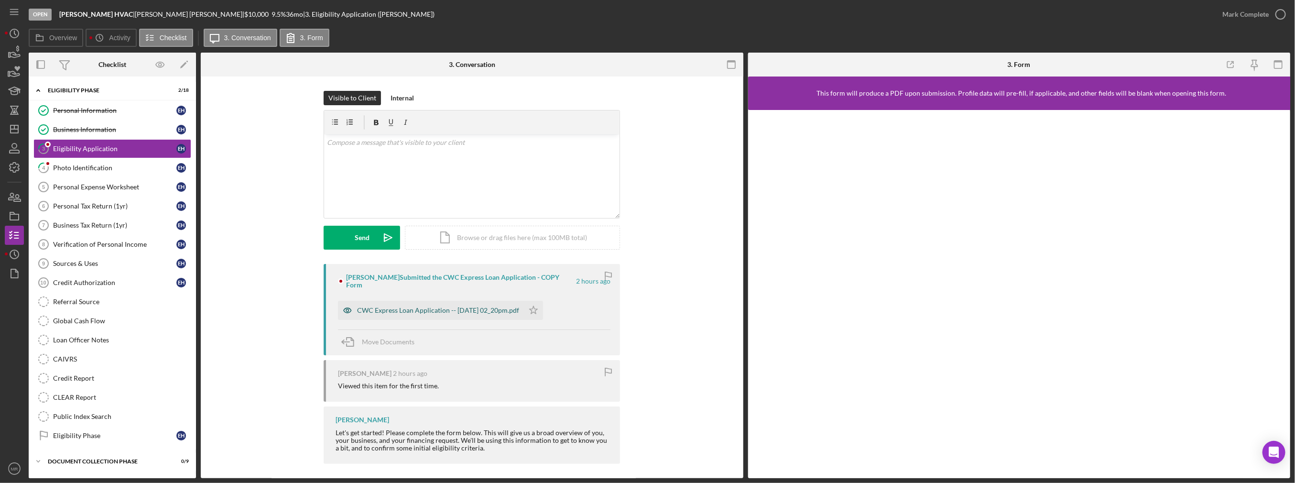
click at [400, 306] on div "CWC Express Loan Application -- [DATE] 02_20pm.pdf" at bounding box center [438, 310] width 162 height 8
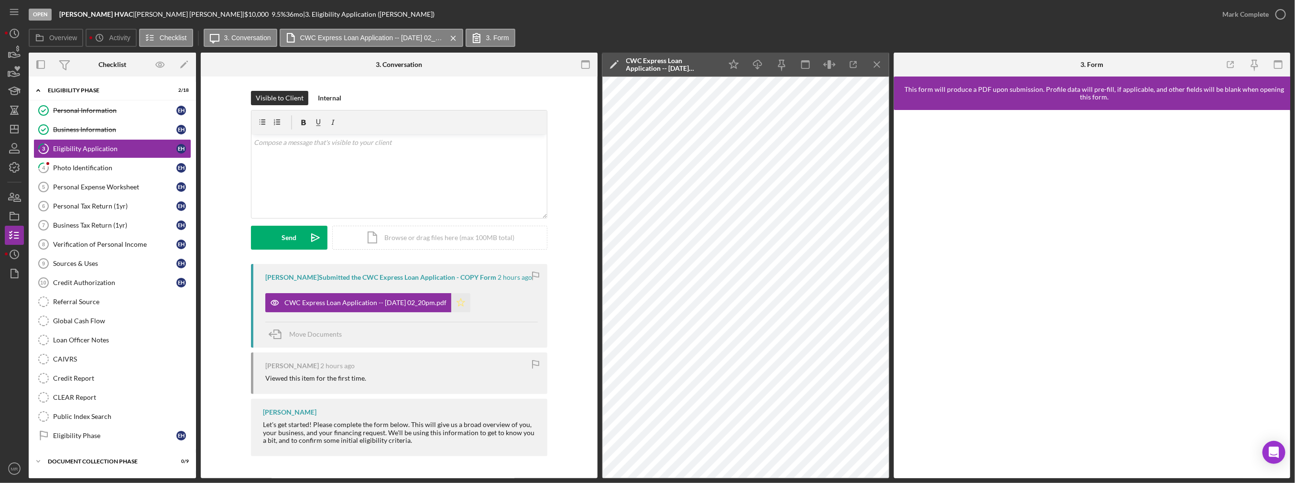
click at [470, 297] on icon "Icon/Star" at bounding box center [460, 302] width 19 height 19
click at [651, 20] on div "Mark Complete" at bounding box center [1245, 14] width 46 height 19
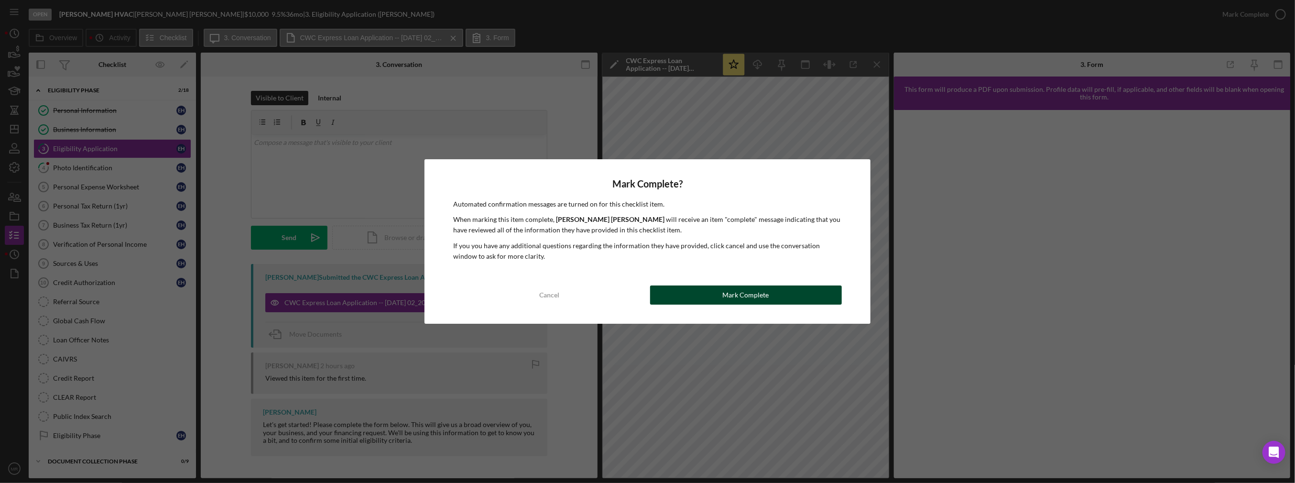
click at [651, 292] on button "Mark Complete" at bounding box center [746, 294] width 192 height 19
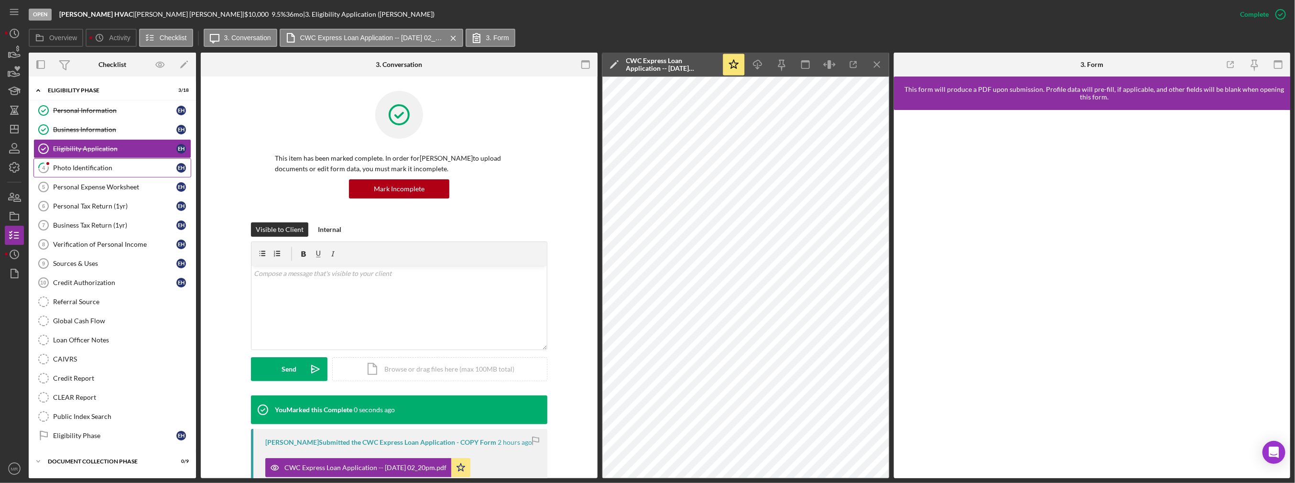
click at [113, 174] on link "4 Photo Identification E H" at bounding box center [112, 167] width 158 height 19
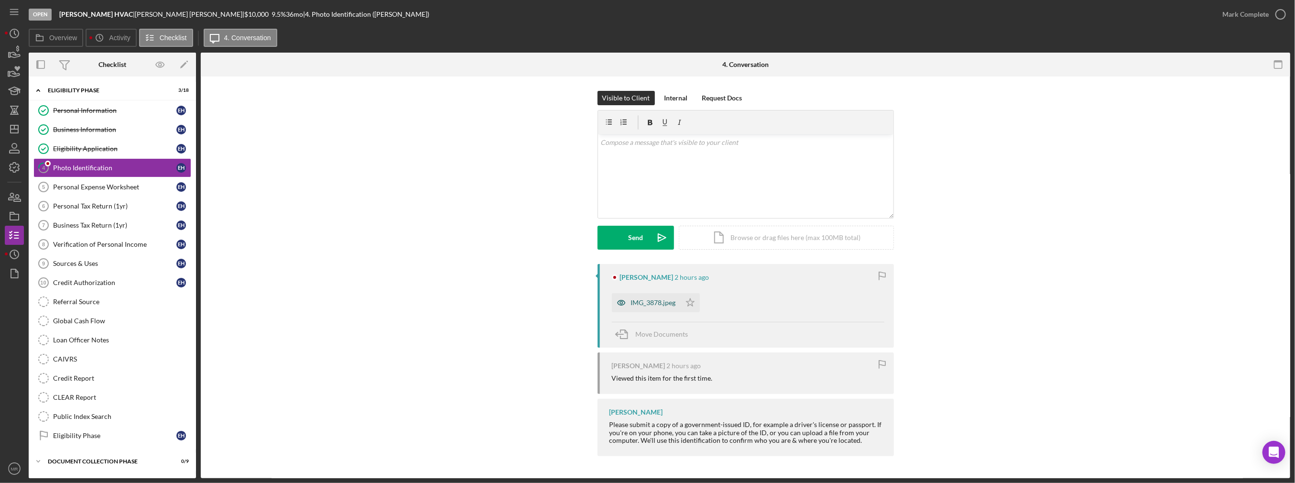
click at [647, 311] on div "IMG_3878.jpeg" at bounding box center [646, 302] width 69 height 19
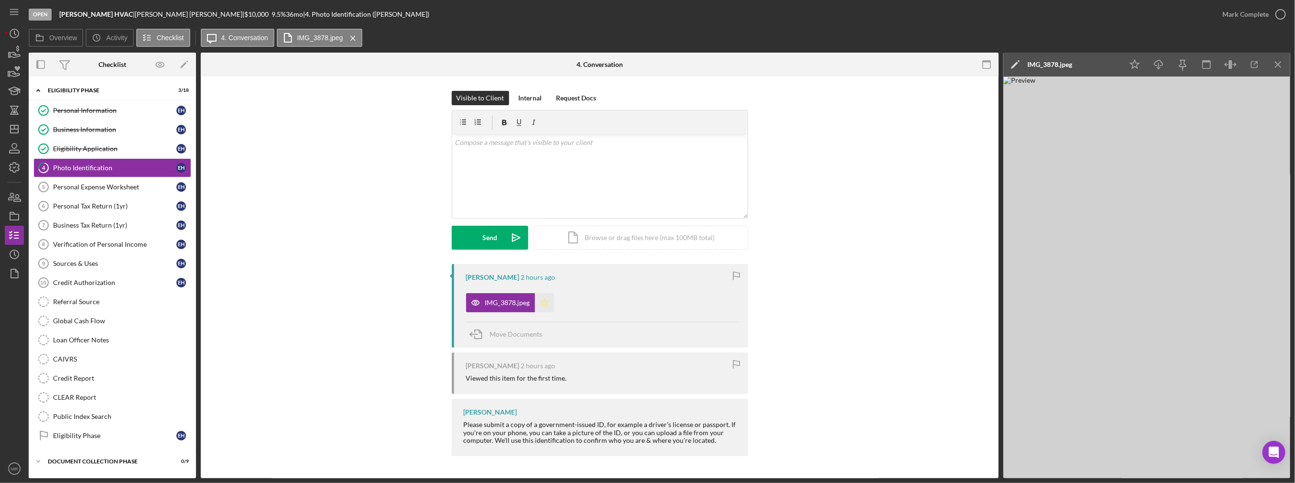
click at [552, 301] on icon "Icon/Star" at bounding box center [544, 302] width 19 height 19
click at [651, 16] on div "Mark Complete" at bounding box center [1245, 14] width 46 height 19
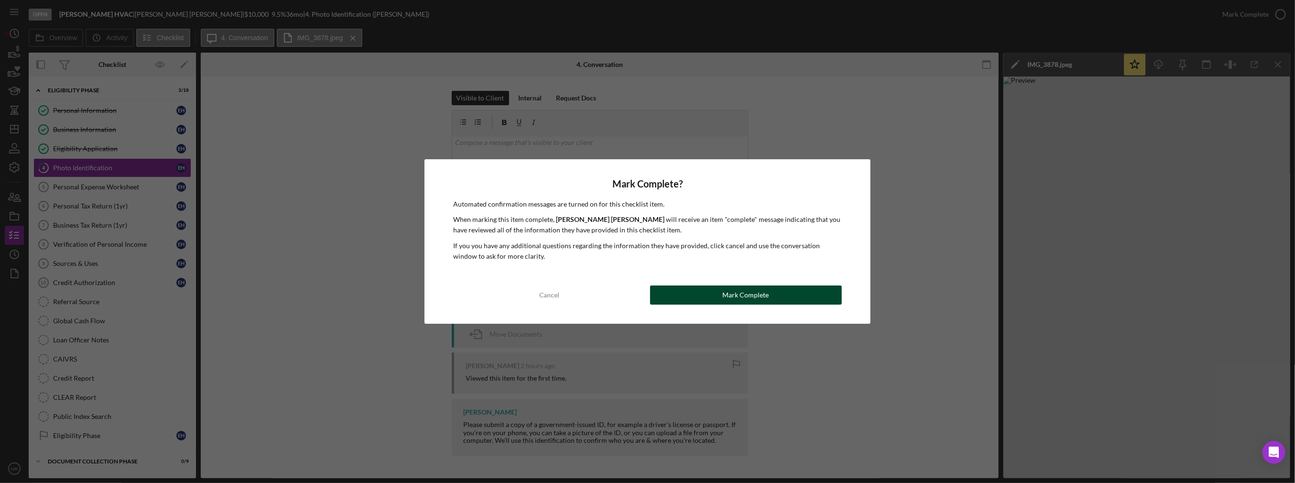
click at [651, 302] on button "Mark Complete" at bounding box center [746, 294] width 192 height 19
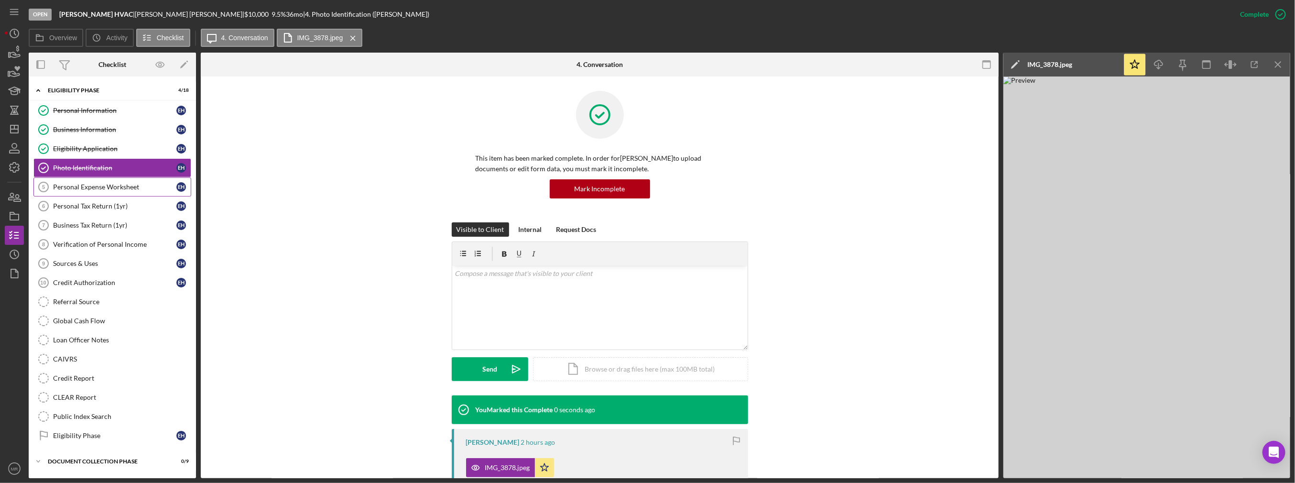
click at [57, 180] on link "Personal Expense Worksheet 5 Personal Expense Worksheet E H" at bounding box center [112, 186] width 158 height 19
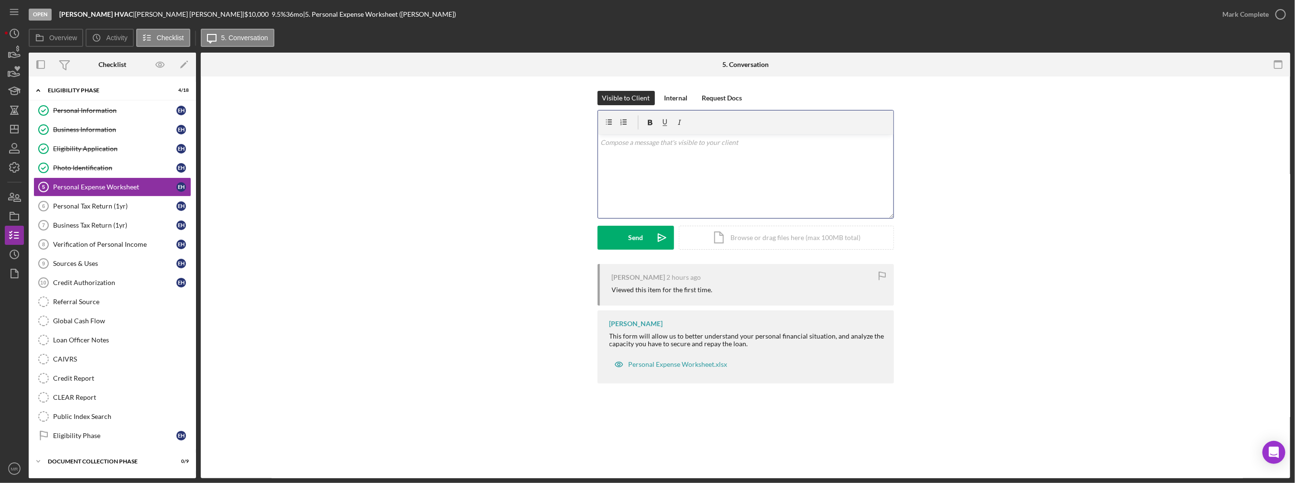
click at [651, 179] on div "v Color teal Color pink Remove color Add row above Add row below Add column bef…" at bounding box center [745, 176] width 295 height 84
click at [101, 164] on div "Photo Identification" at bounding box center [114, 168] width 123 height 8
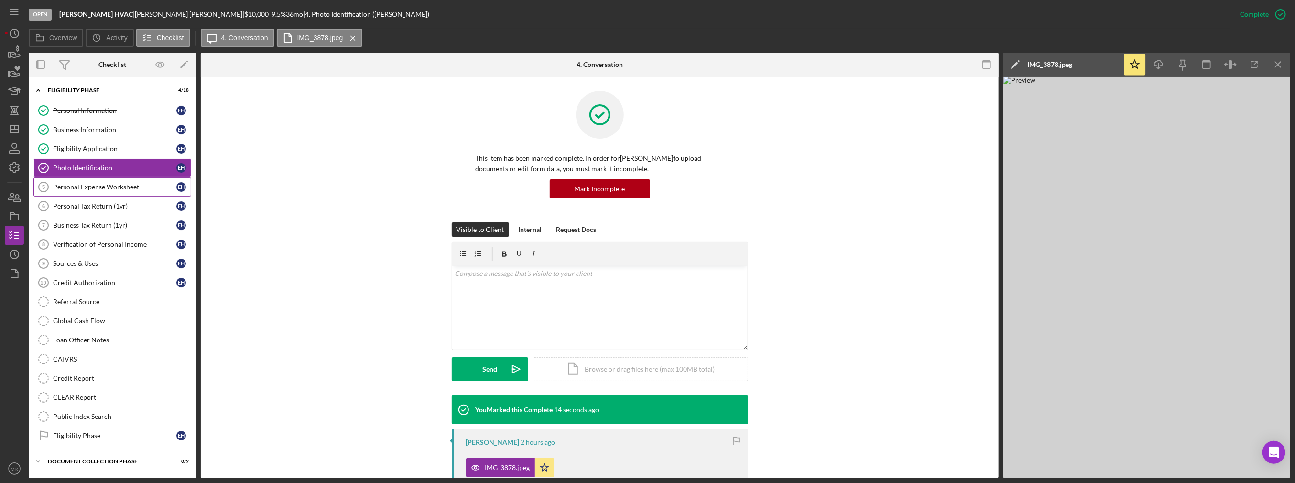
click at [87, 177] on link "Personal Expense Worksheet 5 Personal Expense Worksheet E H" at bounding box center [112, 186] width 158 height 19
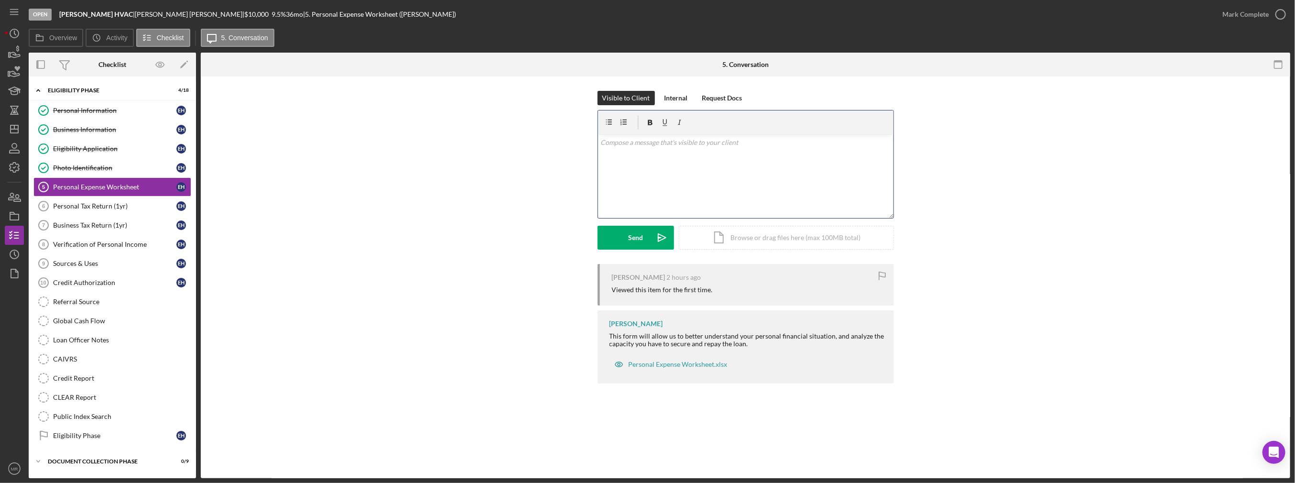
click at [651, 183] on div "v Color teal Color pink Remove color Add row above Add row below Add column bef…" at bounding box center [745, 176] width 295 height 84
click at [651, 166] on div "v Color teal Color pink Remove color Add row above Add row below Add column bef…" at bounding box center [745, 176] width 295 height 84
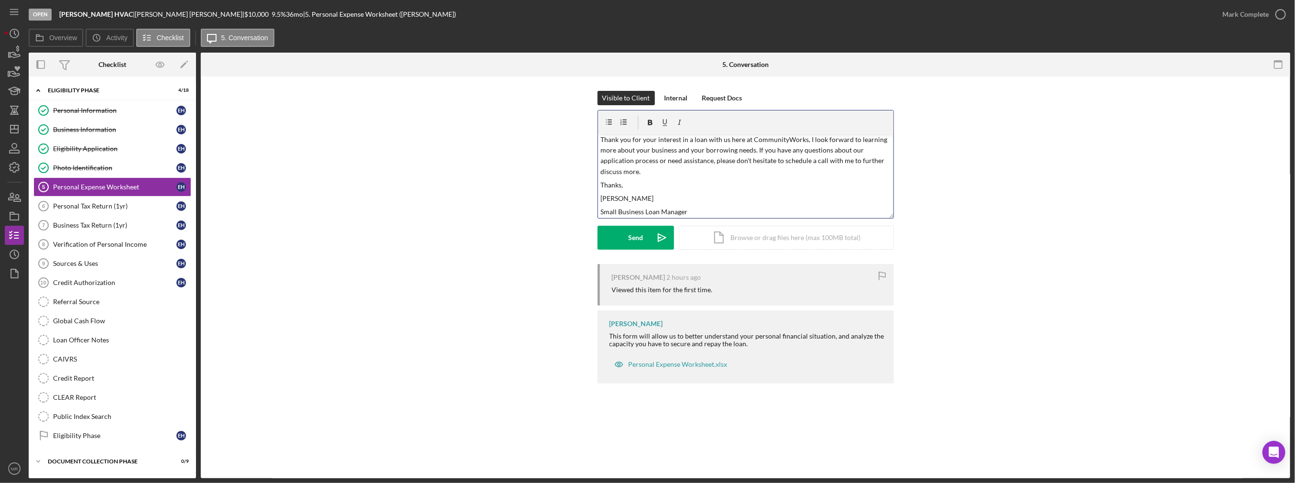
scroll to position [30, 0]
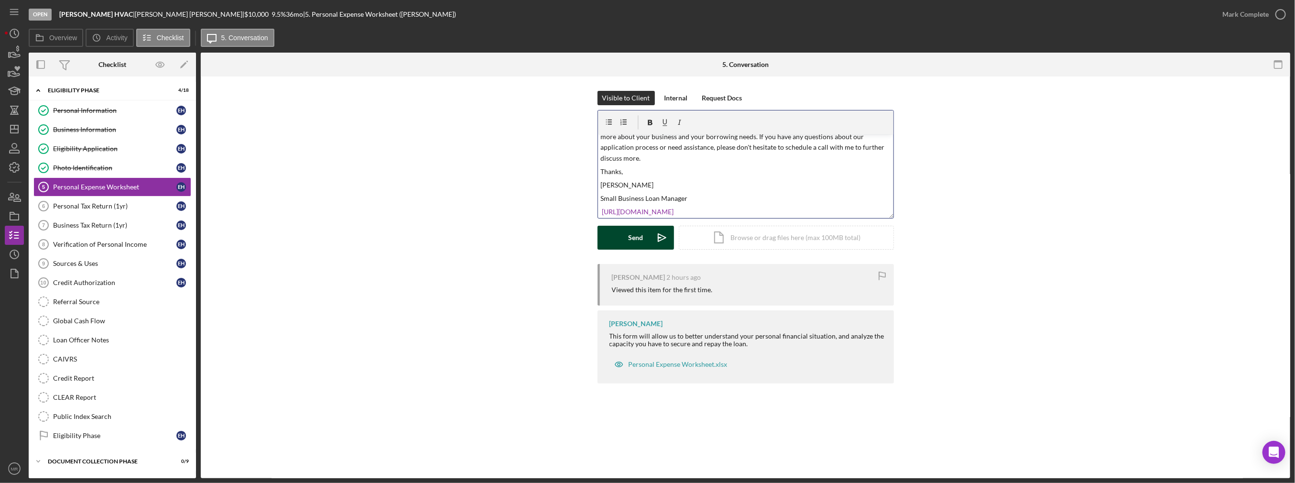
click at [623, 232] on button "Send Icon/icon-invite-send" at bounding box center [636, 238] width 76 height 24
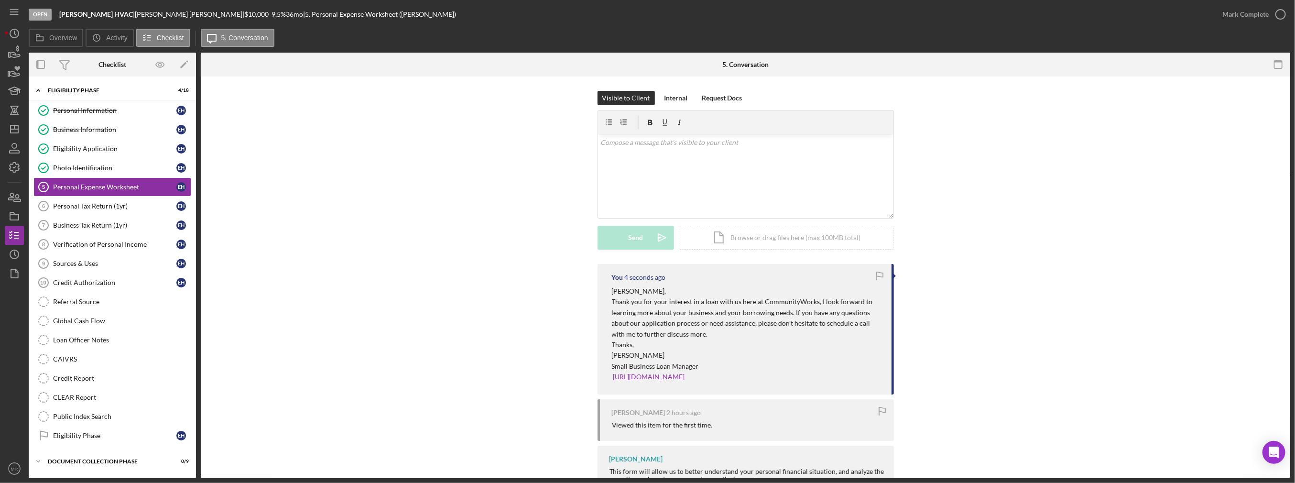
drag, startPoint x: 756, startPoint y: 376, endPoint x: 609, endPoint y: 293, distance: 168.7
click at [609, 293] on div "You 4 seconds ago [PERSON_NAME], Thank you for your interest in a loan with us …" at bounding box center [746, 329] width 296 height 130
copy div "[PERSON_NAME], Thank you for your interest in a loan with us here at CommunityW…"
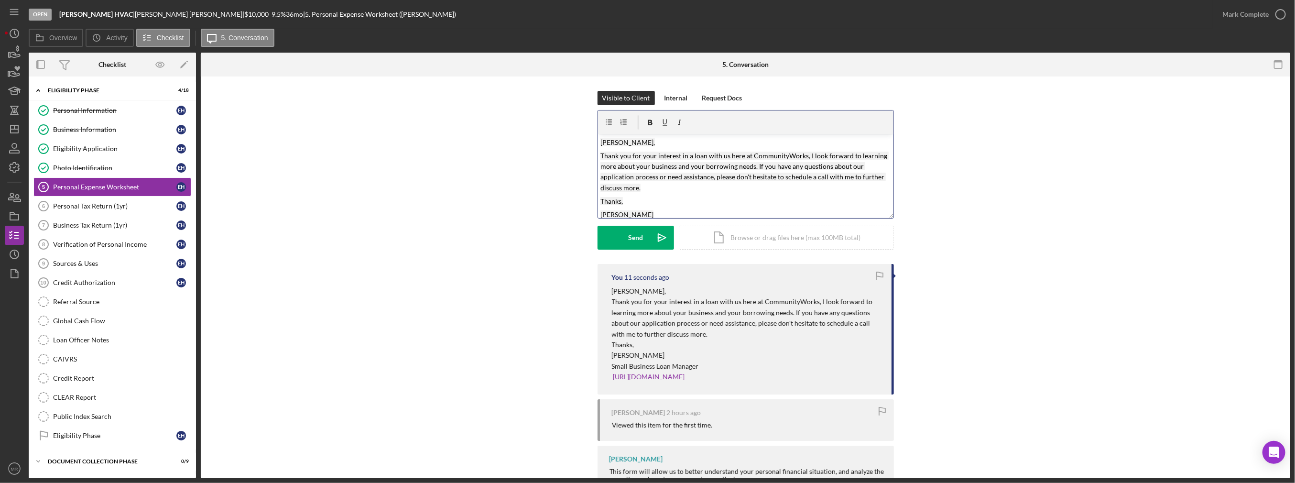
drag, startPoint x: 717, startPoint y: 203, endPoint x: 580, endPoint y: 107, distance: 167.0
click at [580, 107] on div "Visible to Client Internal Request Docs v Color teal Color pink Remove color Ad…" at bounding box center [745, 177] width 1061 height 173
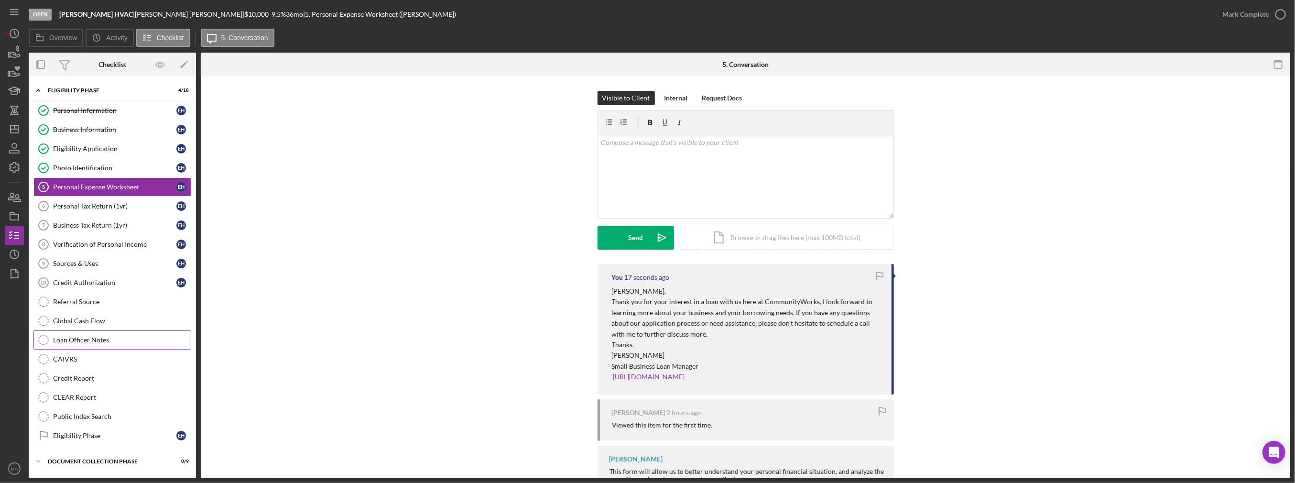
click at [99, 330] on link "Loan Officer Notes Loan Officer Notes" at bounding box center [112, 339] width 158 height 19
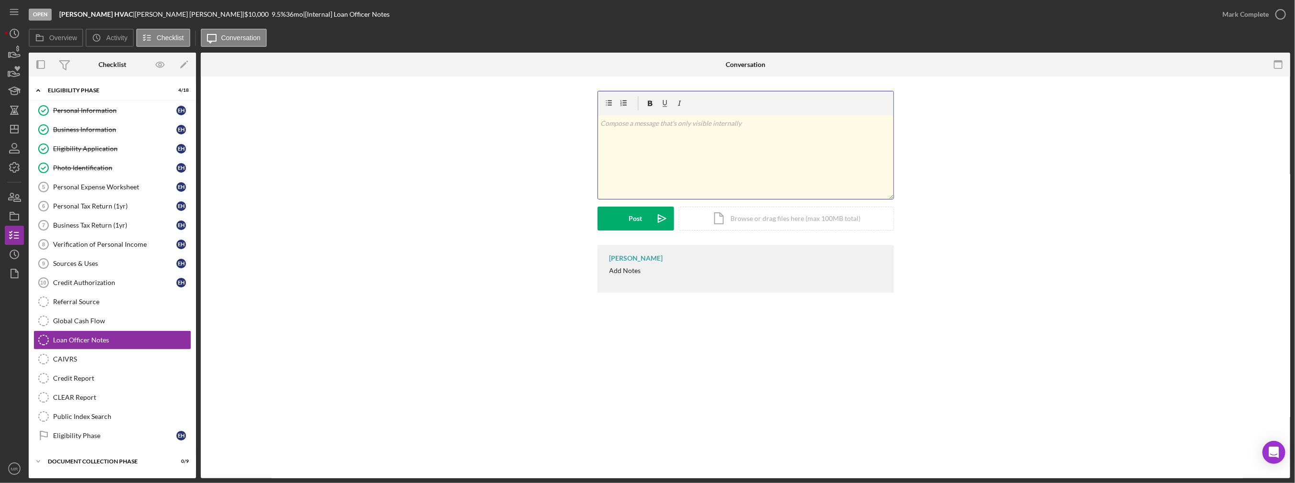
click at [651, 134] on div "v Color teal Color pink Remove color Add row above Add row below Add column bef…" at bounding box center [745, 157] width 295 height 84
click at [623, 219] on button "Post Icon/icon-invite-send" at bounding box center [636, 218] width 76 height 24
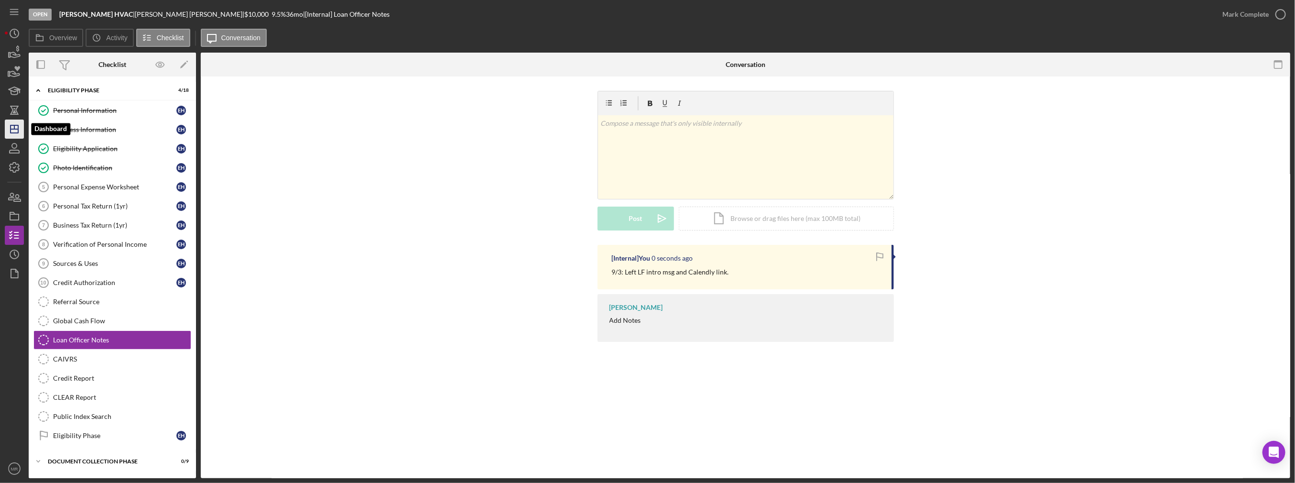
click at [13, 130] on icon "Icon/Dashboard" at bounding box center [14, 129] width 24 height 24
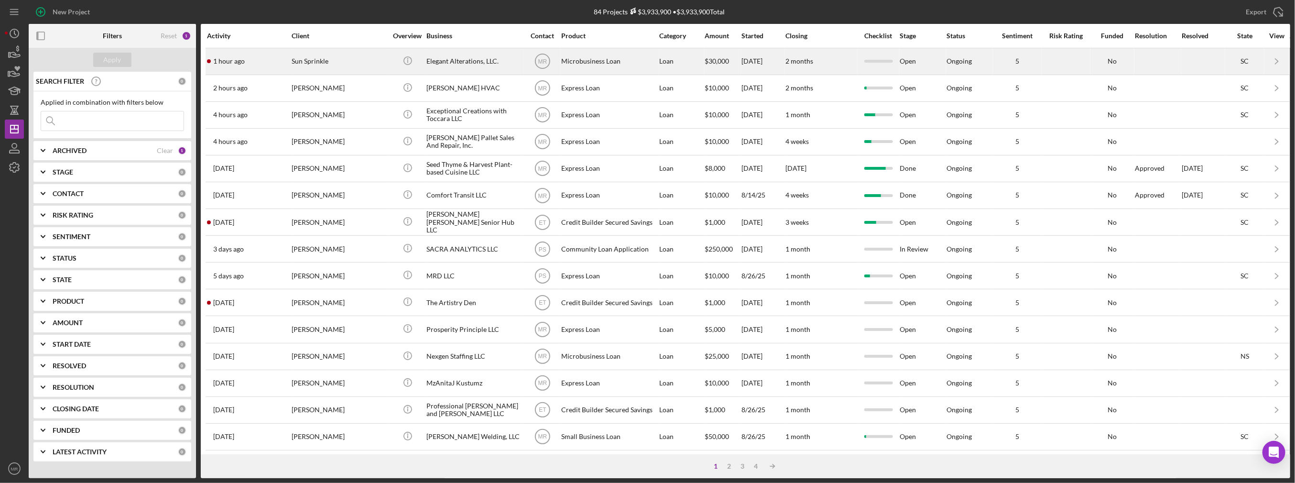
click at [478, 66] on div "Elegant Alterations, LLC." at bounding box center [474, 61] width 96 height 25
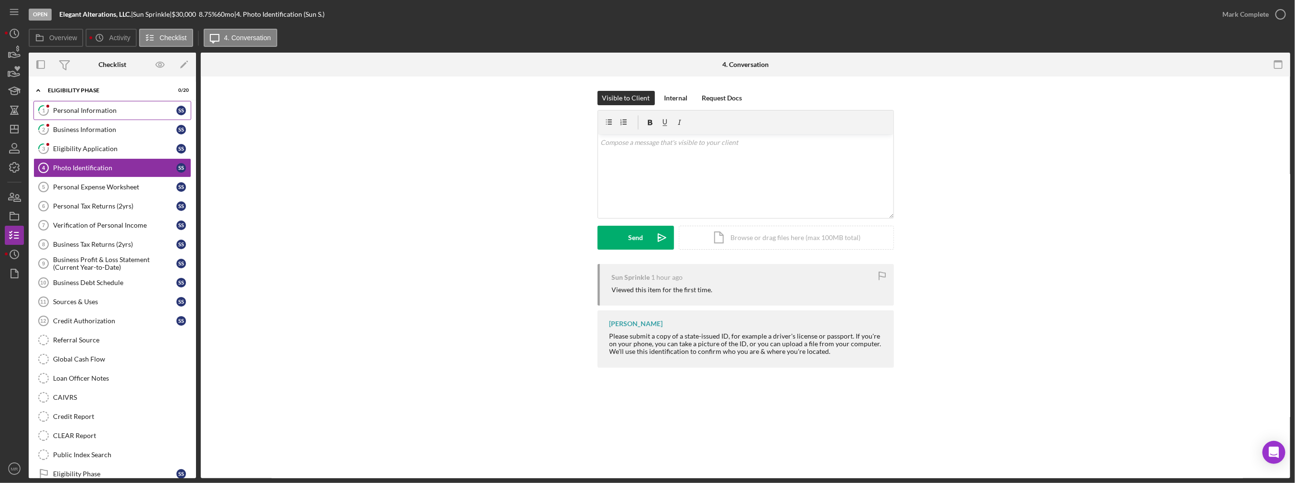
click at [119, 110] on div "Personal Information" at bounding box center [114, 111] width 123 height 8
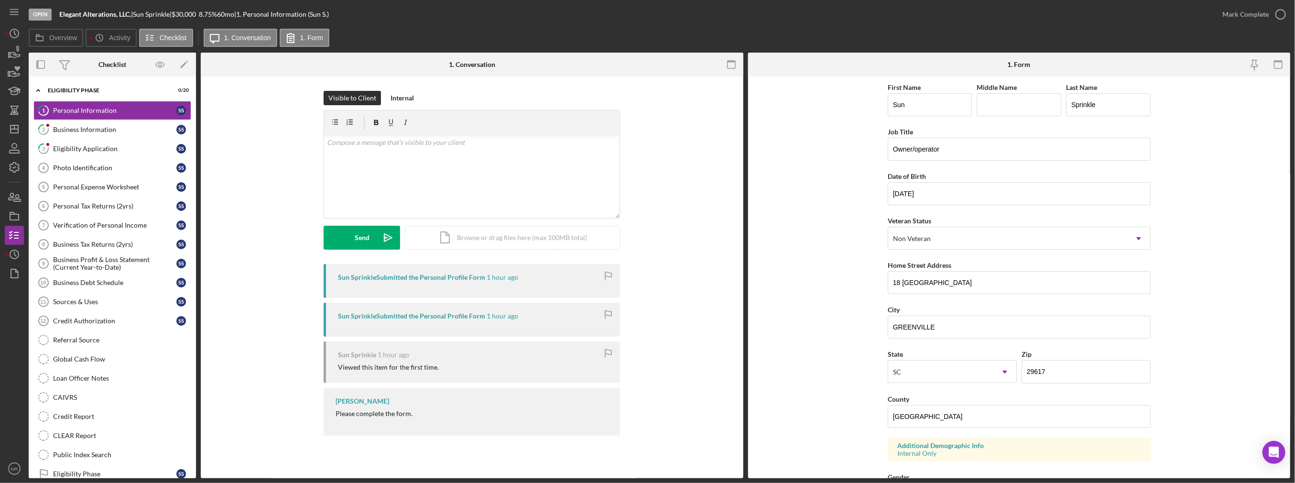
click at [651, 27] on div "Mark Complete" at bounding box center [1251, 14] width 77 height 29
click at [651, 23] on div "Mark Complete" at bounding box center [1245, 14] width 46 height 19
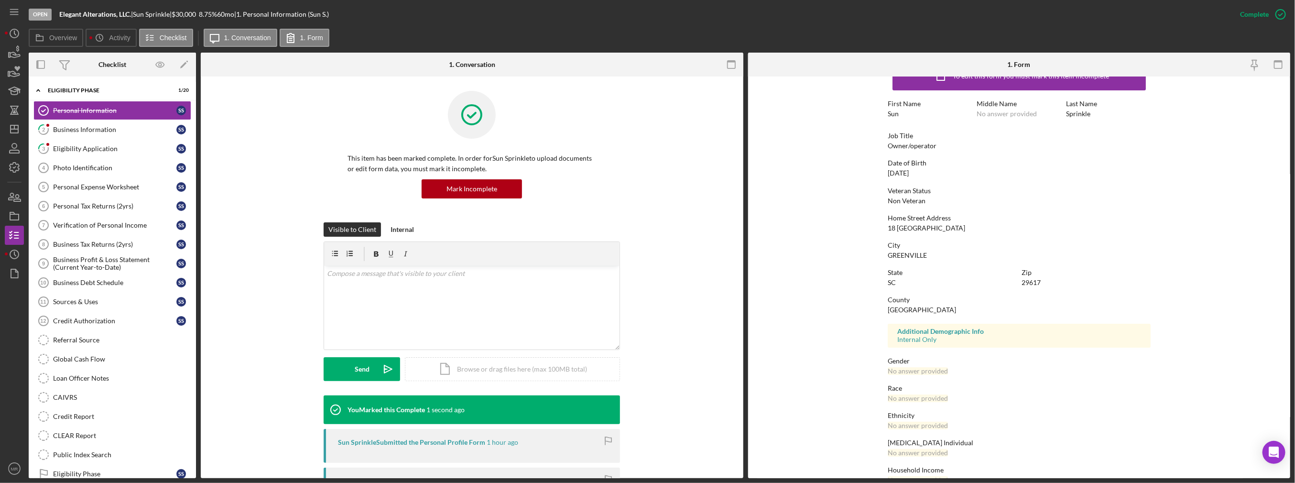
scroll to position [44, 0]
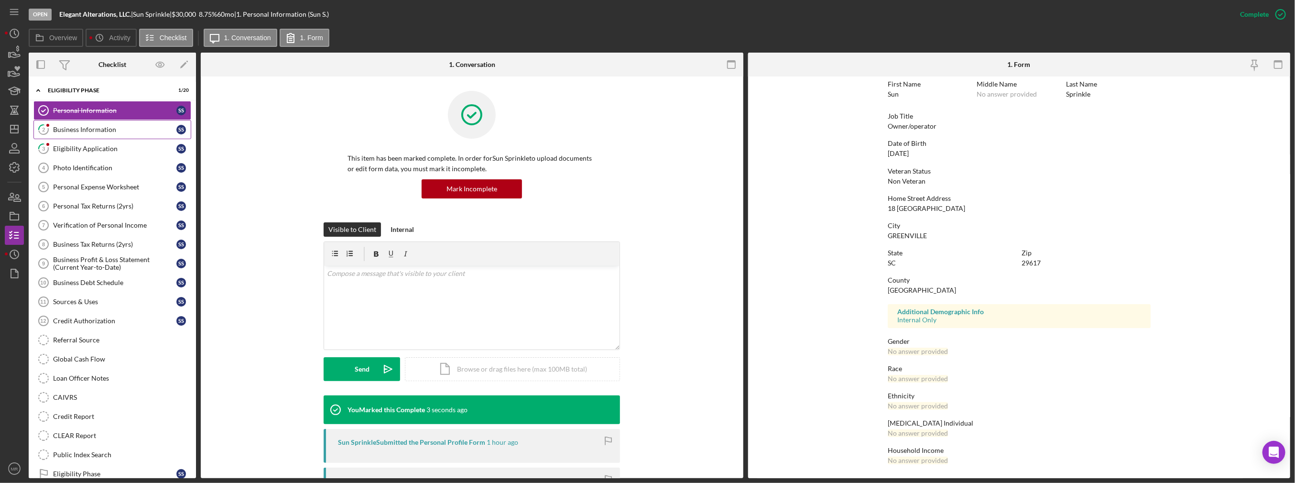
click at [121, 123] on link "2 Business Information S S" at bounding box center [112, 129] width 158 height 19
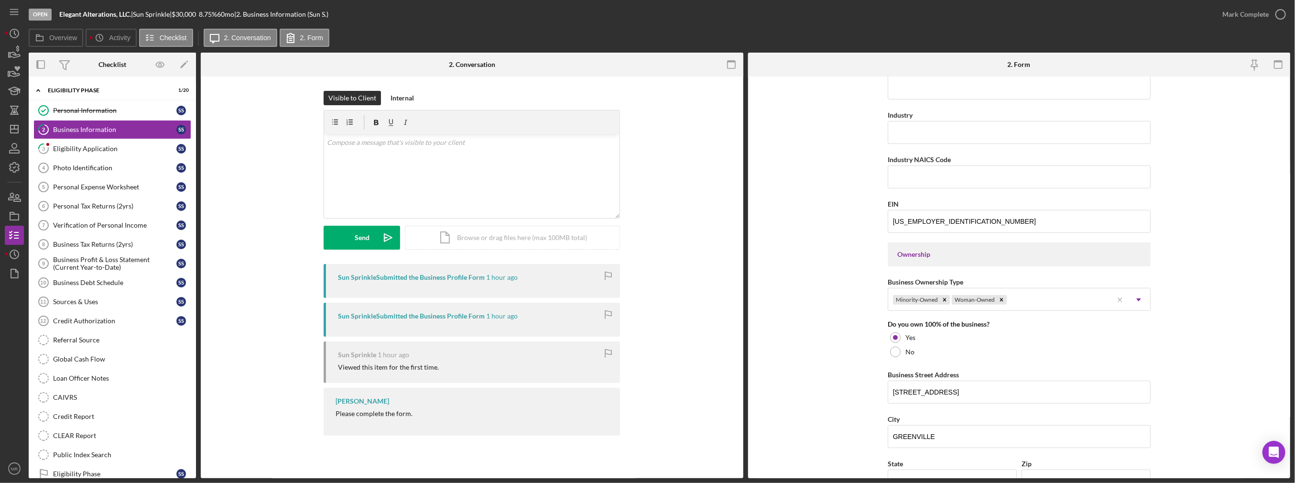
scroll to position [177, 0]
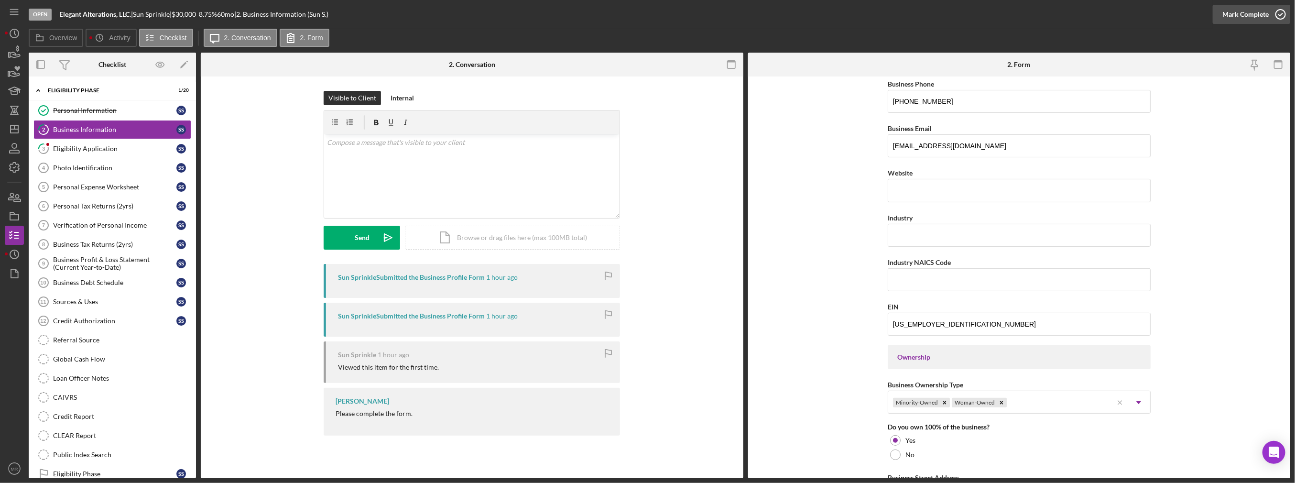
click at [651, 19] on button "Mark Complete" at bounding box center [1251, 14] width 77 height 19
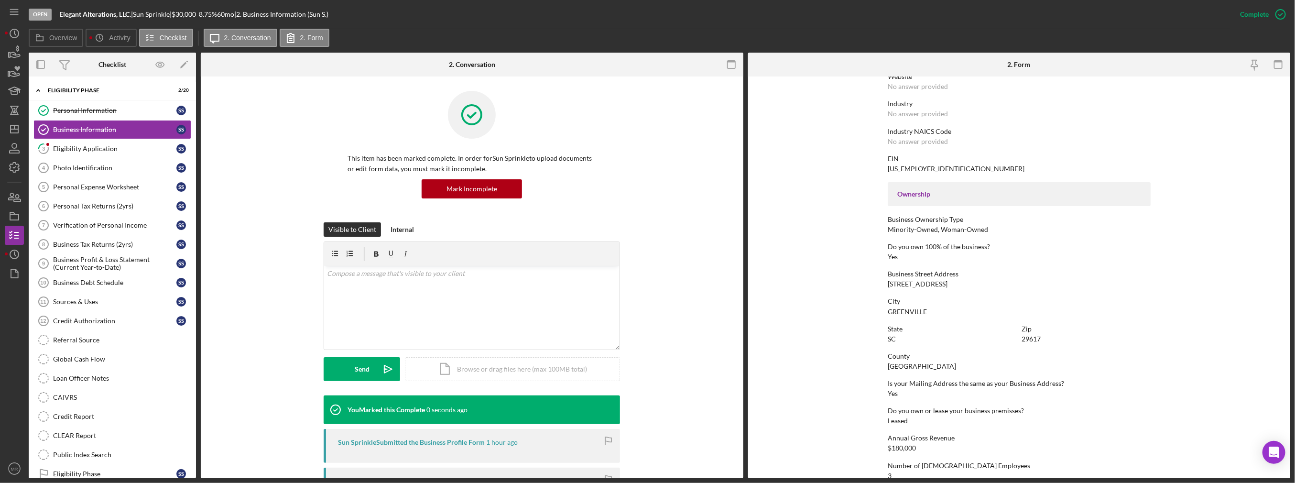
scroll to position [54, 0]
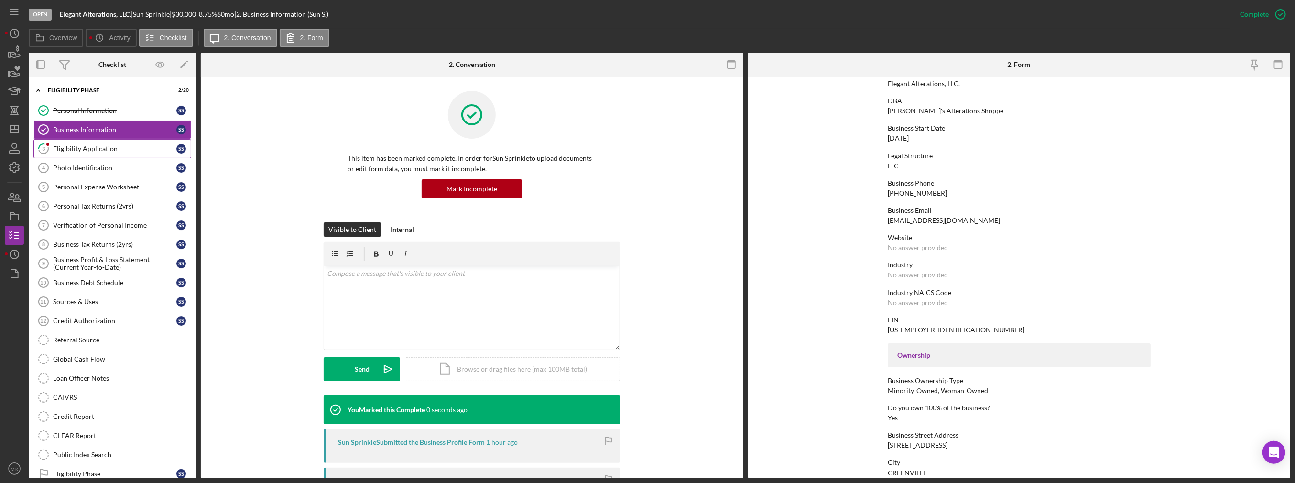
click at [138, 147] on div "Eligibility Application" at bounding box center [114, 149] width 123 height 8
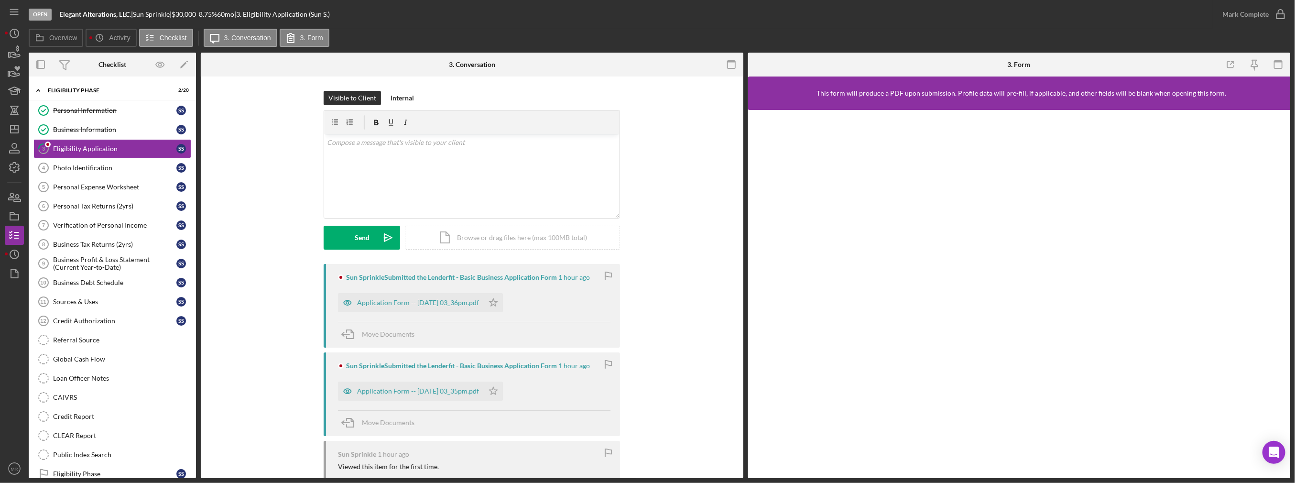
drag, startPoint x: 436, startPoint y: 307, endPoint x: 443, endPoint y: 306, distance: 6.8
click at [437, 307] on div "Application Form -- [DATE] 03_36pm.pdf" at bounding box center [411, 302] width 146 height 19
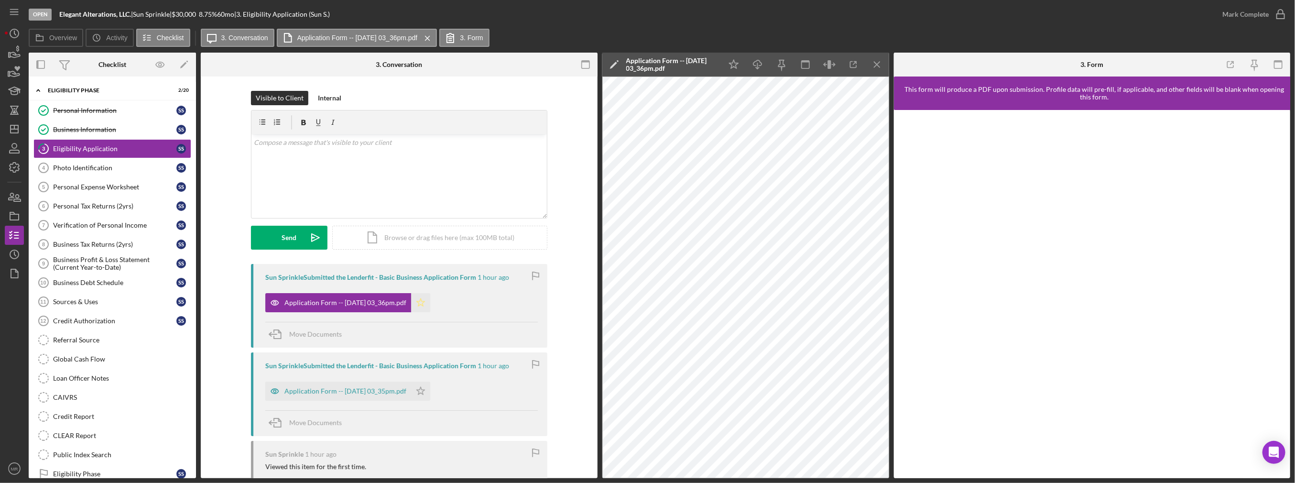
click at [423, 304] on icon "Icon/Star" at bounding box center [420, 302] width 19 height 19
click at [651, 15] on div "Mark Complete" at bounding box center [1245, 14] width 46 height 19
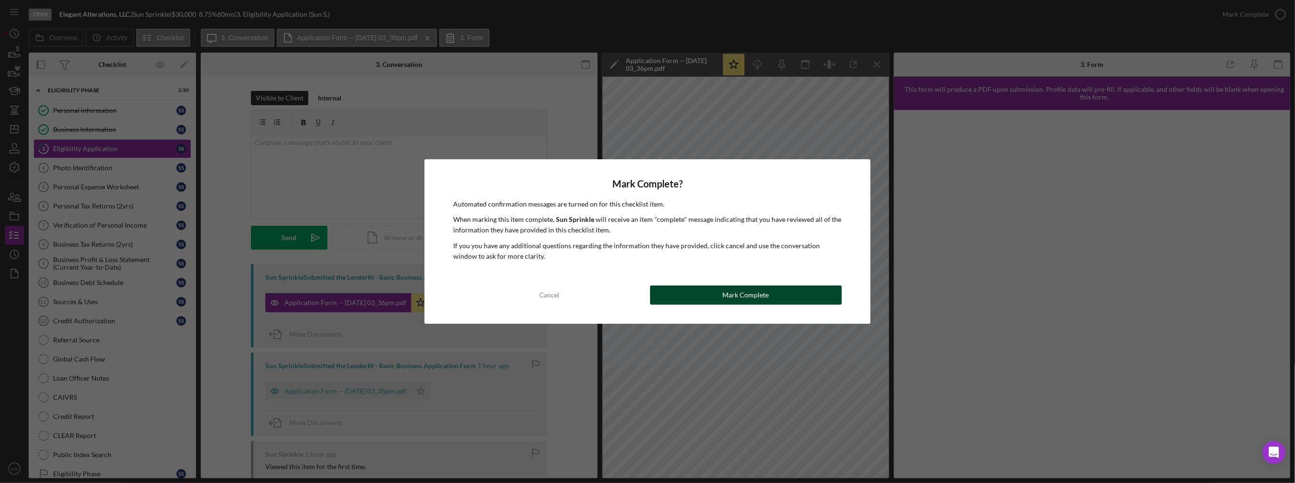
click at [651, 293] on button "Mark Complete" at bounding box center [746, 294] width 192 height 19
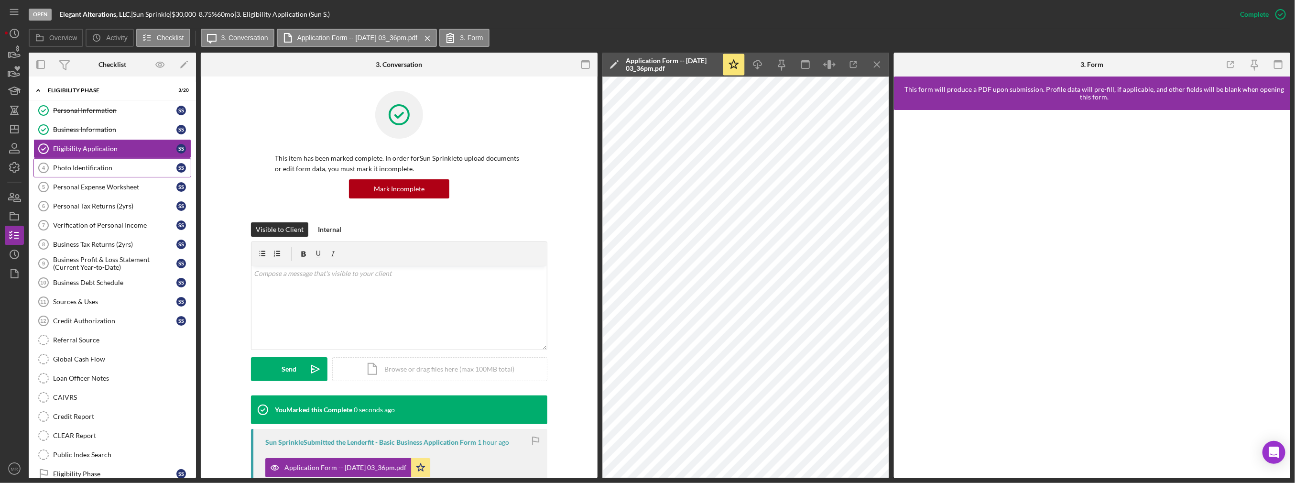
click at [82, 167] on div "Photo Identification" at bounding box center [114, 168] width 123 height 8
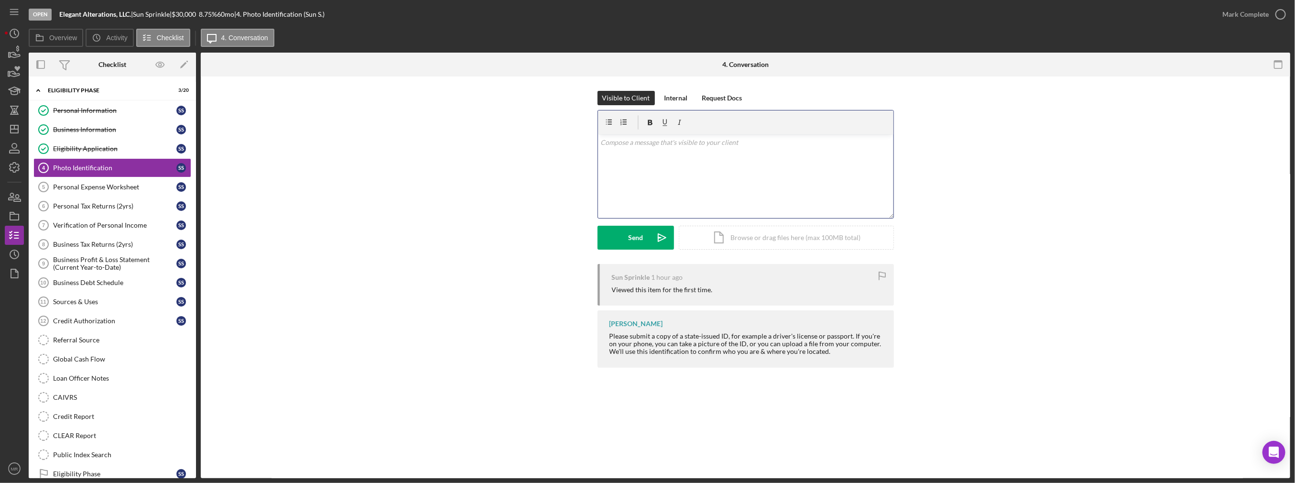
click at [650, 171] on div "v Color teal Color pink Remove color Add row above Add row below Add column bef…" at bounding box center [745, 176] width 295 height 84
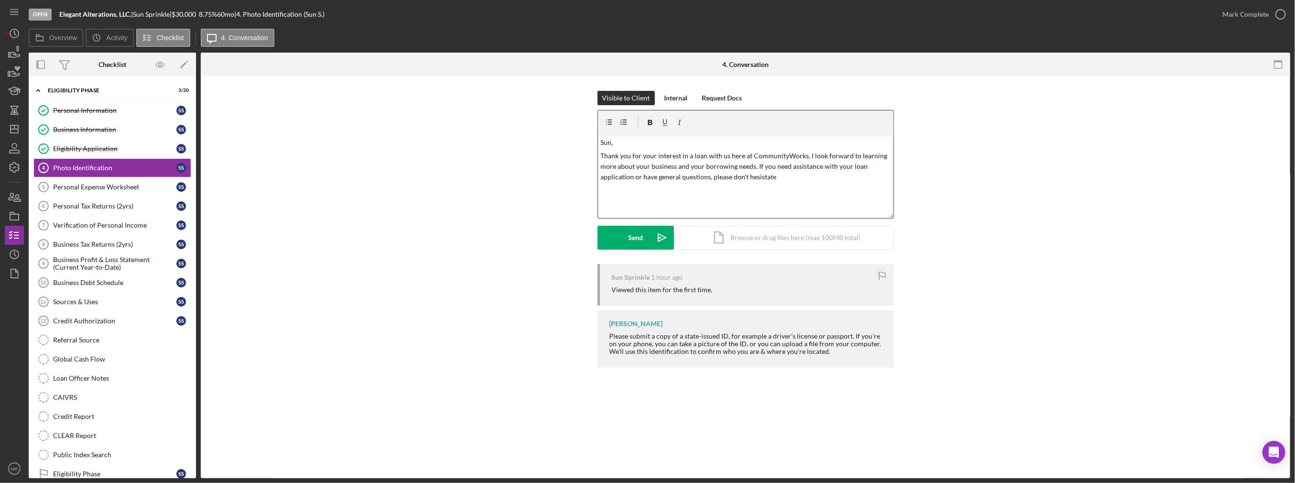
click at [651, 177] on p "Thank you for your interest in a loan with us here at CommunityWorks, I look fo…" at bounding box center [745, 167] width 290 height 32
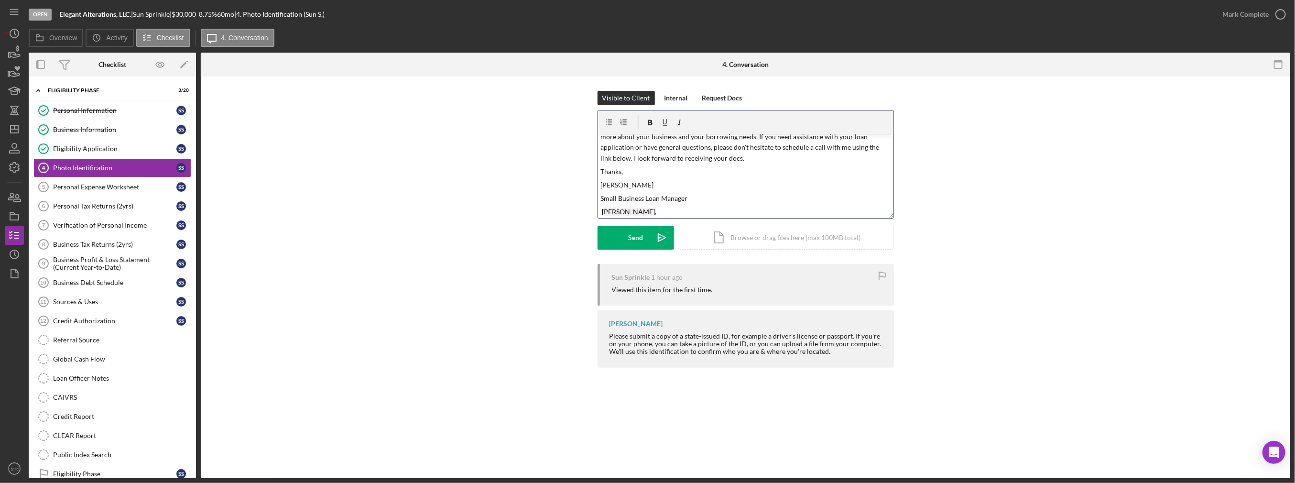
scroll to position [129, 0]
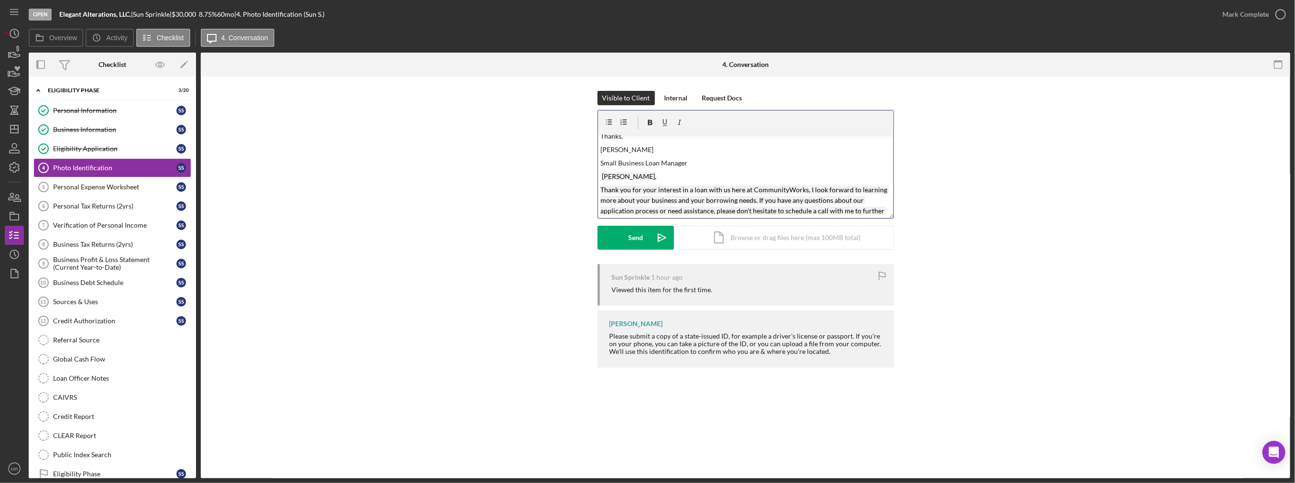
drag, startPoint x: 745, startPoint y: 213, endPoint x: 596, endPoint y: 149, distance: 162.6
click at [590, 141] on div "Visible to Client Internal Request Docs v Color teal Color pink Remove color Ad…" at bounding box center [745, 177] width 1061 height 173
drag, startPoint x: 678, startPoint y: 216, endPoint x: 685, endPoint y: 206, distance: 11.7
click at [651, 215] on p "Thank you for your interest in a loan with us here at CommunityWorks, I look fo…" at bounding box center [745, 216] width 290 height 43
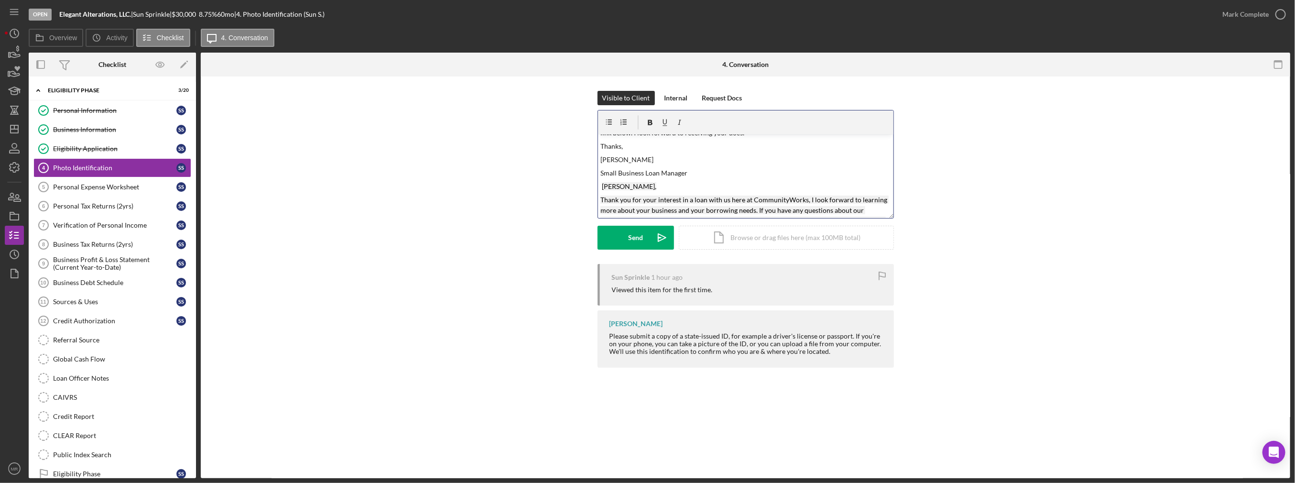
click at [651, 202] on mark "Thank you for your interest in a loan with us here at CommunityWorks, I look fo…" at bounding box center [744, 216] width 288 height 40
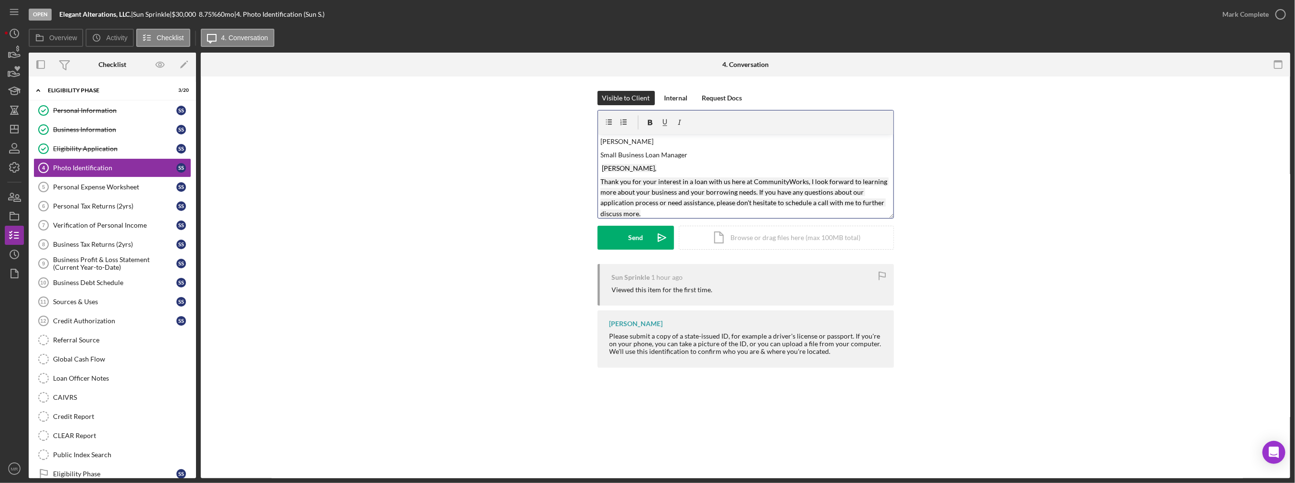
scroll to position [0, 0]
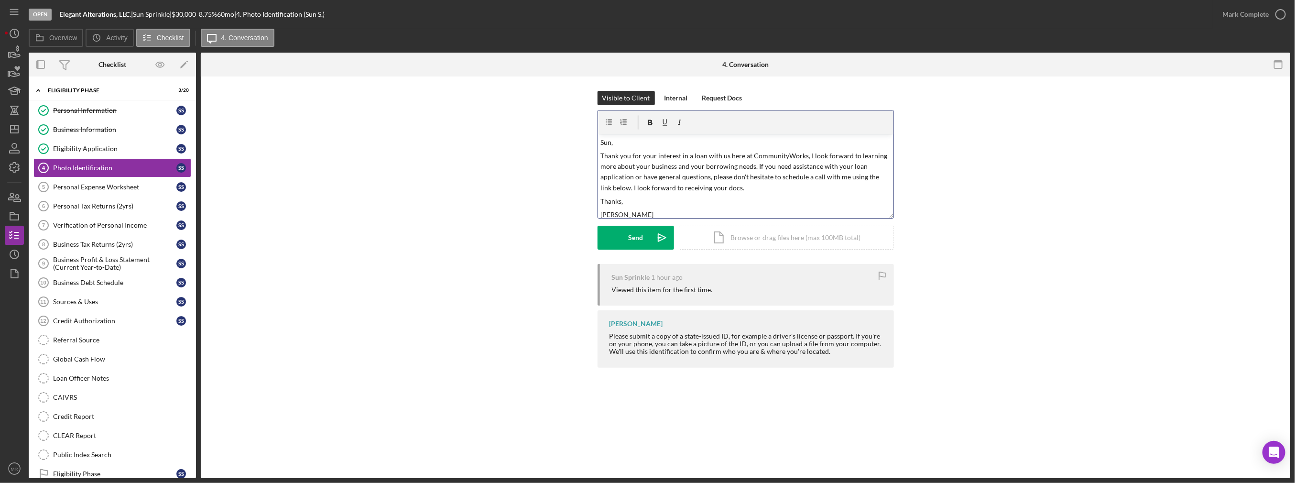
drag, startPoint x: 750, startPoint y: 207, endPoint x: 500, endPoint y: 89, distance: 276.7
click at [500, 89] on div "Visible to Client Internal Request Docs v Color teal Color pink Remove color Ad…" at bounding box center [745, 231] width 1089 height 310
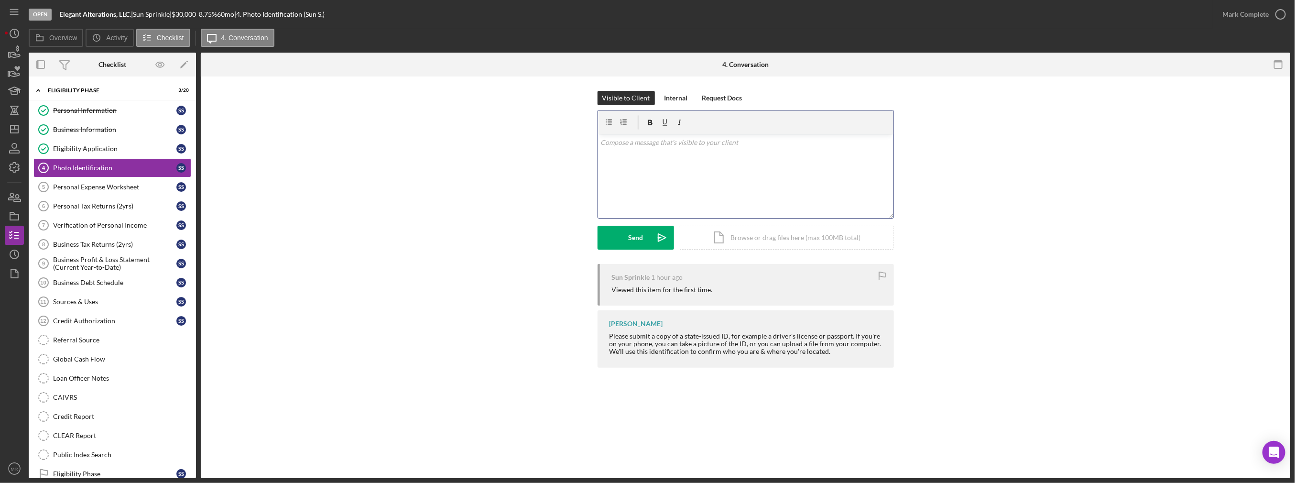
click at [628, 185] on div "v Color teal Color pink Remove color Add row above Add row below Add column bef…" at bounding box center [745, 176] width 295 height 84
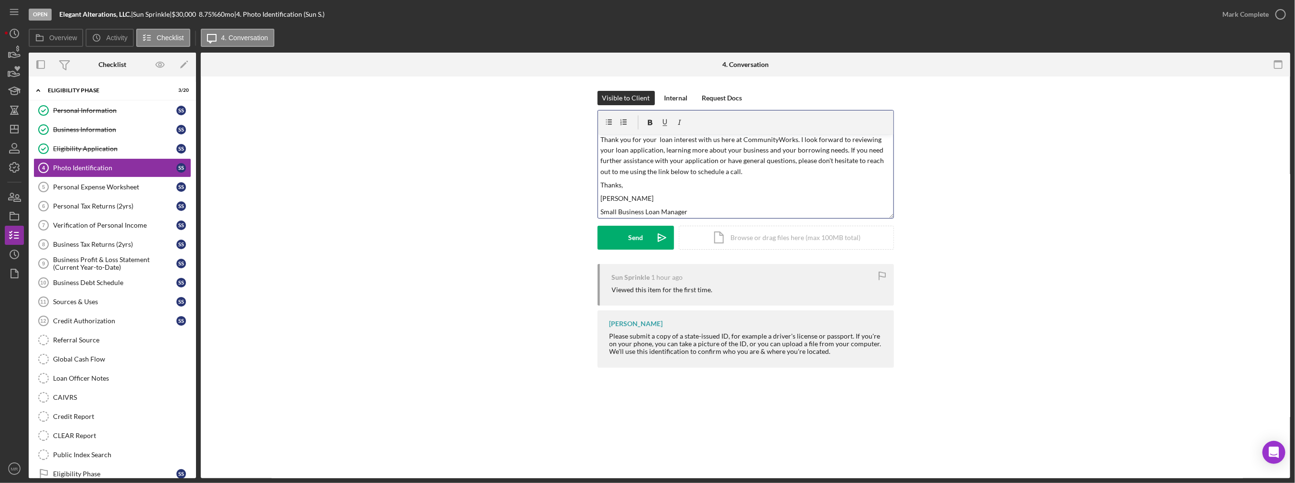
scroll to position [30, 0]
drag, startPoint x: 616, startPoint y: 203, endPoint x: 610, endPoint y: 206, distance: 6.6
click at [610, 206] on div "v Color teal Color pink Remove color Add row above Add row below Add column bef…" at bounding box center [745, 176] width 295 height 84
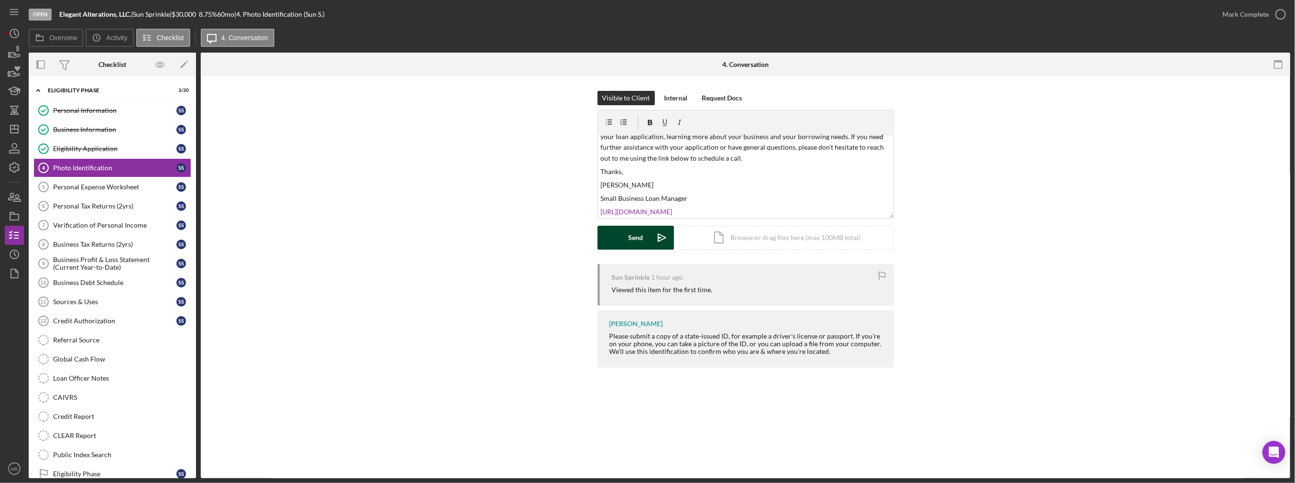
click at [627, 243] on button "Send Icon/icon-invite-send" at bounding box center [636, 238] width 76 height 24
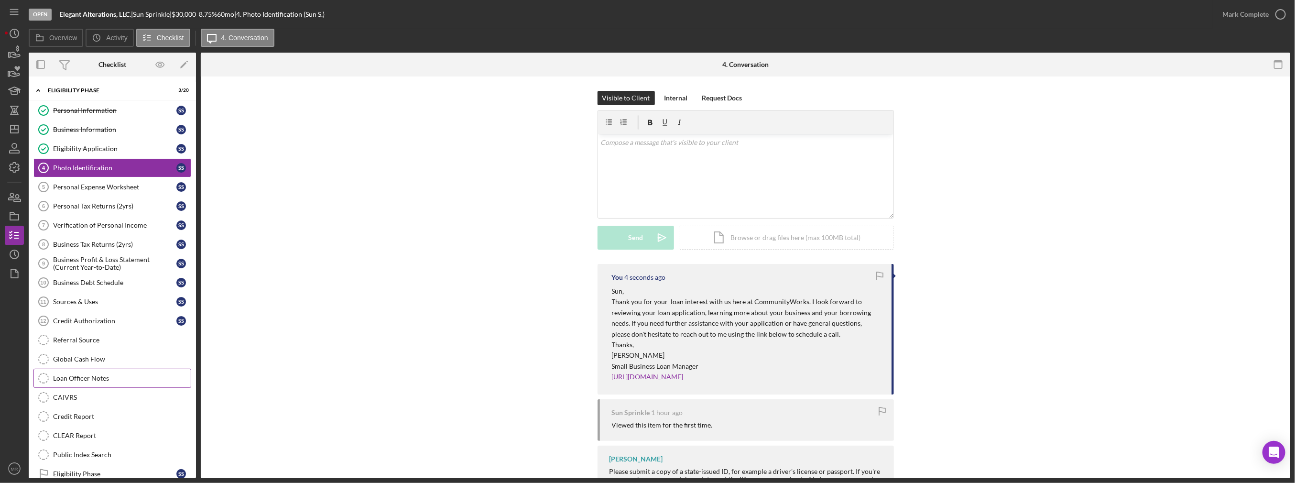
click at [108, 375] on div "Loan Officer Notes" at bounding box center [122, 378] width 138 height 8
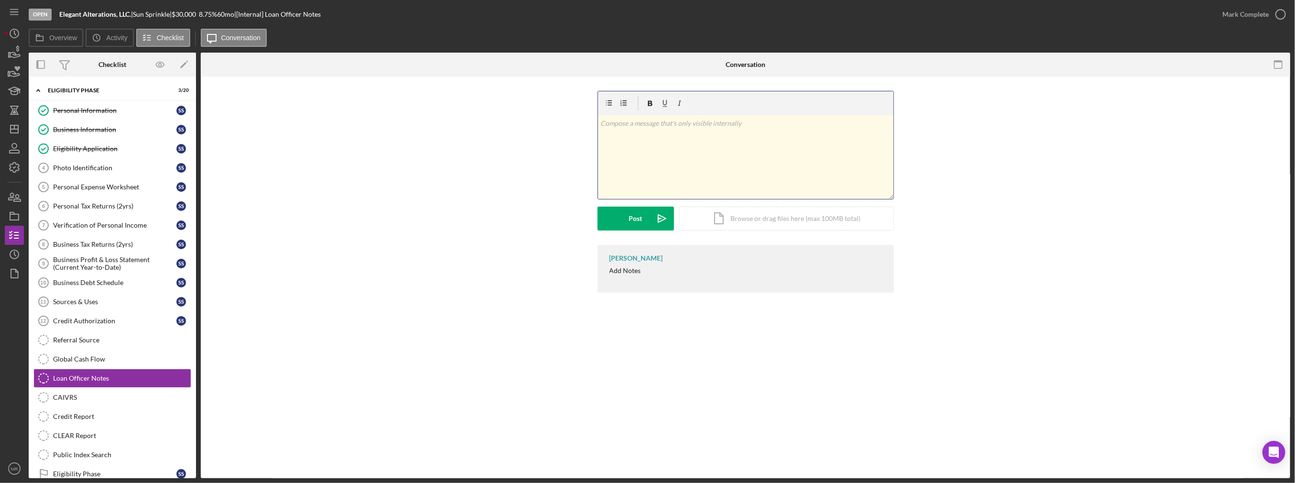
click at [651, 161] on div "v Color teal Color pink Remove color Add row above Add row below Add column bef…" at bounding box center [745, 157] width 295 height 84
click at [642, 217] on button "Post Icon/icon-invite-send" at bounding box center [636, 218] width 76 height 24
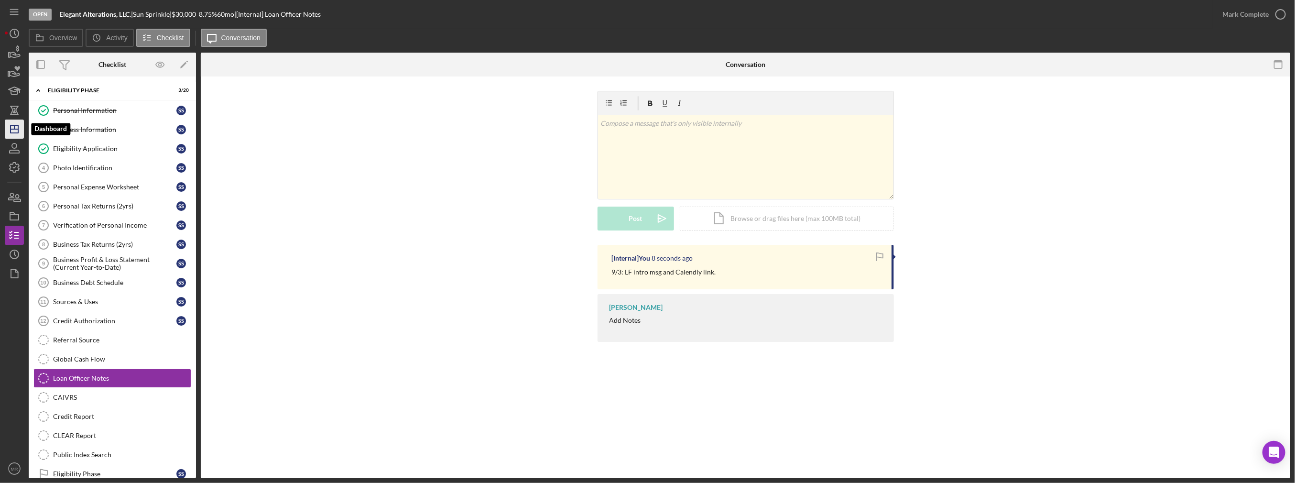
click at [18, 129] on line "button" at bounding box center [15, 129] width 8 height 0
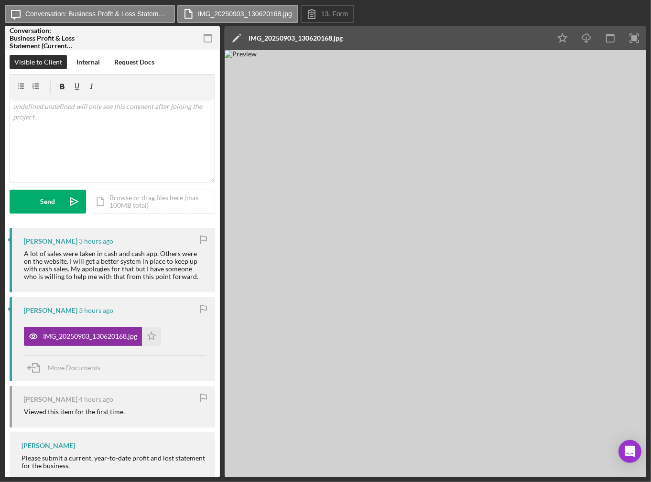
click at [596, 18] on div "Icon/Message Conversation: Business Profit & Loss Statement (Current Year-to-Da…" at bounding box center [325, 14] width 641 height 19
